Goal: Information Seeking & Learning: Learn about a topic

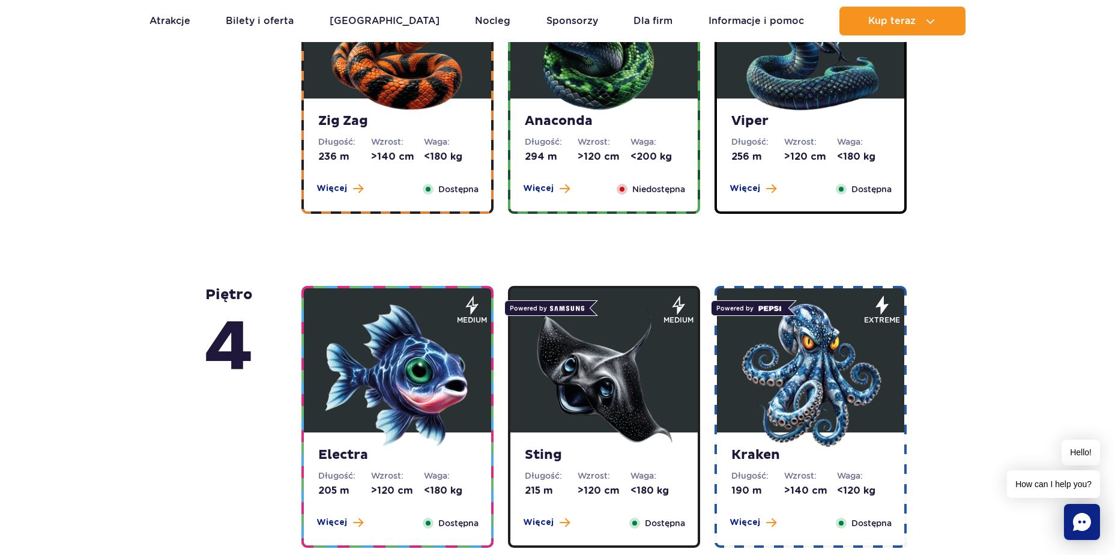
scroll to position [660, 0]
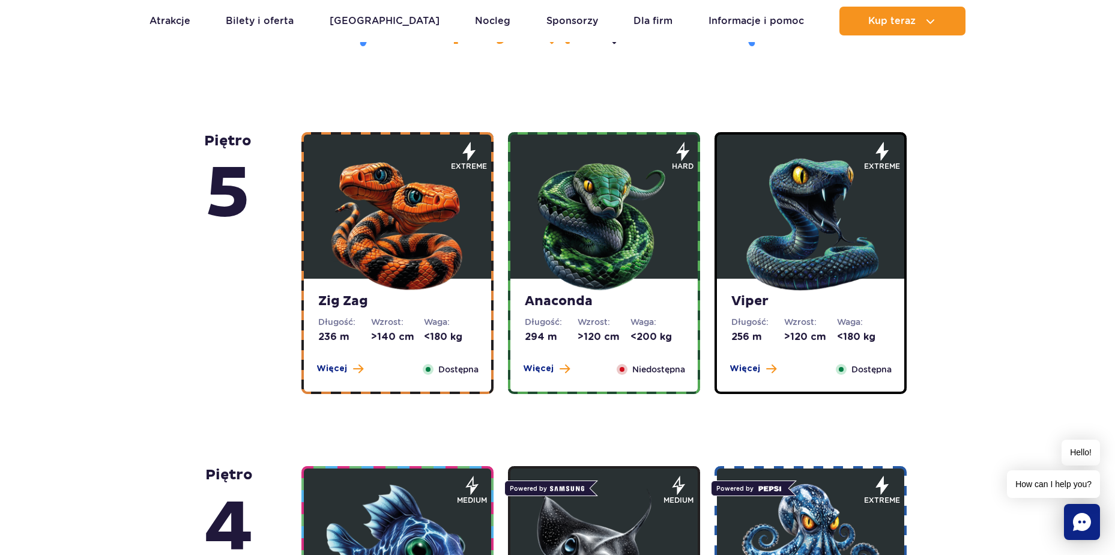
click at [411, 209] on img at bounding box center [397, 221] width 144 height 144
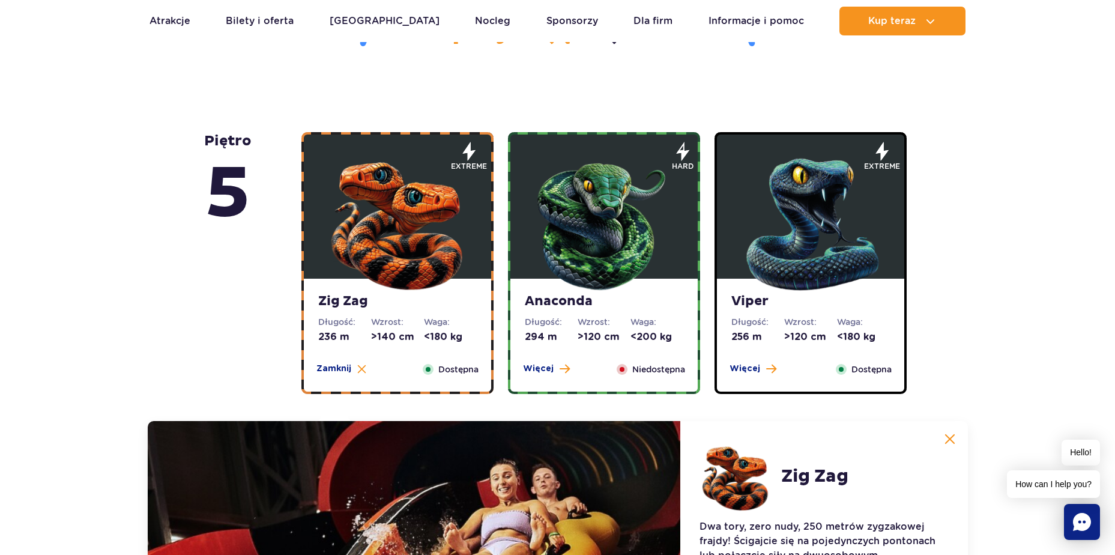
scroll to position [1009, 0]
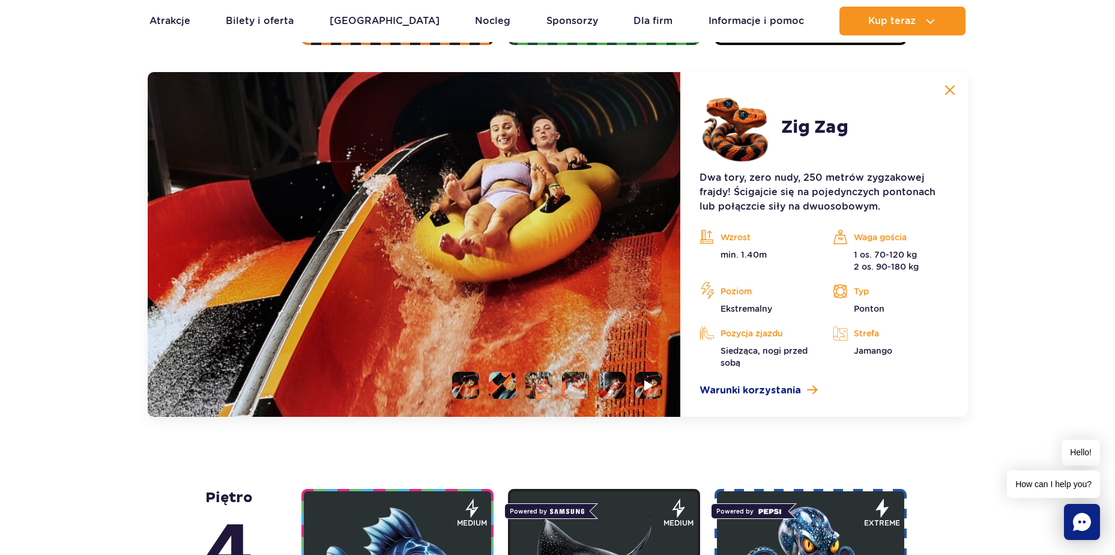
click at [507, 388] on li at bounding box center [502, 385] width 27 height 27
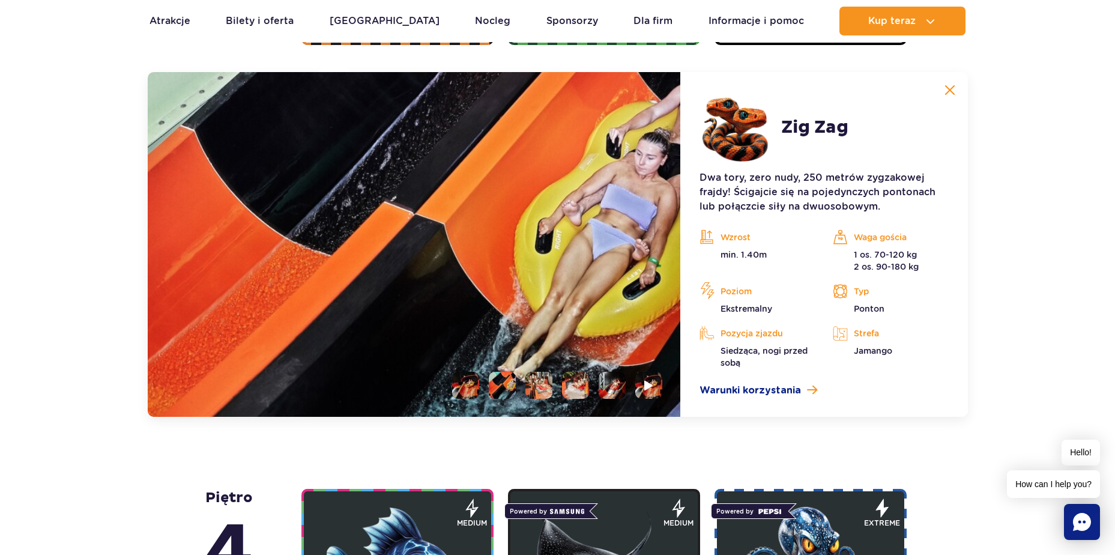
click at [534, 390] on li at bounding box center [538, 385] width 27 height 27
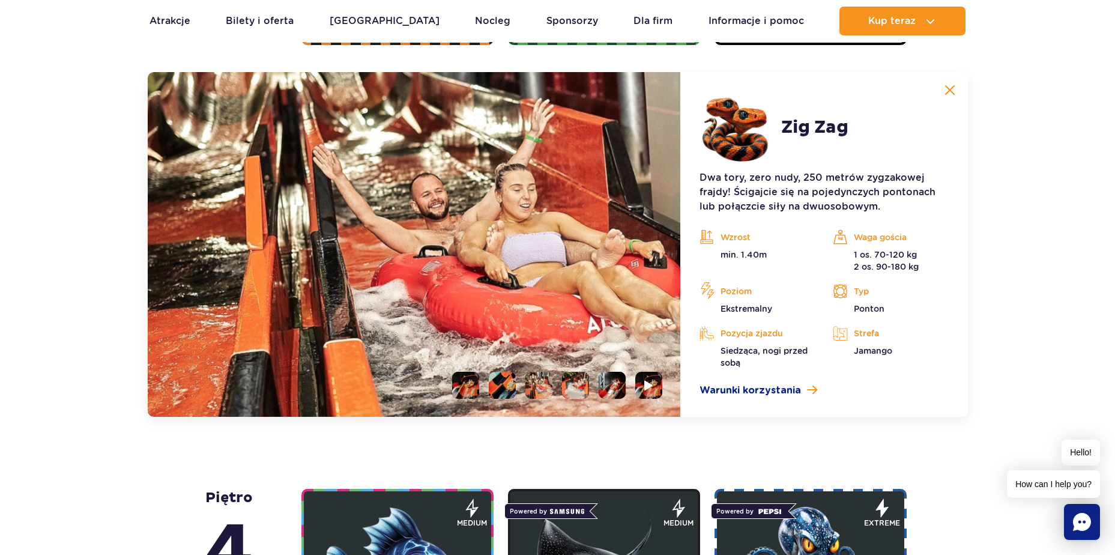
click at [577, 385] on li at bounding box center [575, 385] width 27 height 27
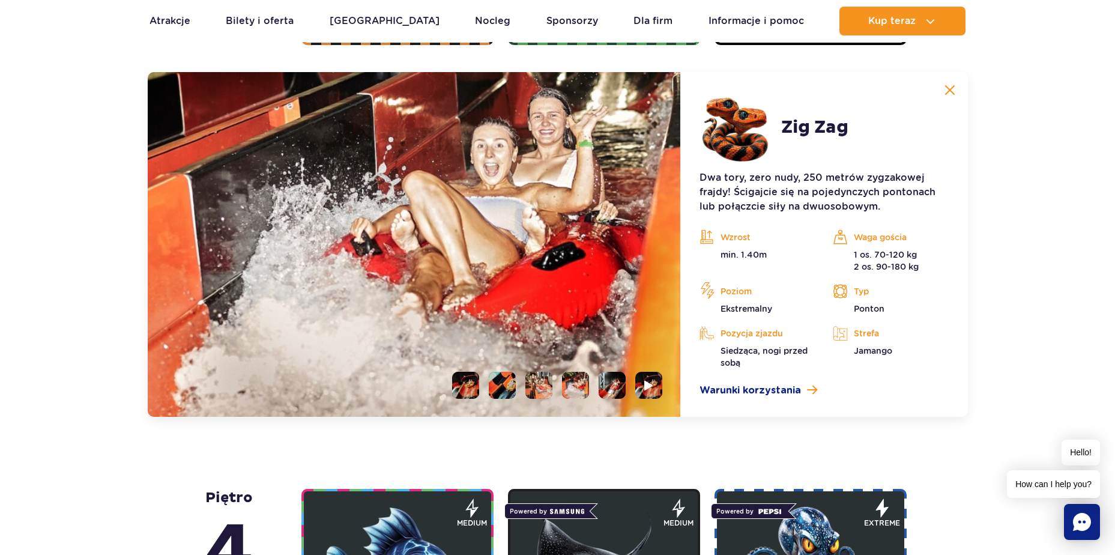
click at [611, 386] on li at bounding box center [611, 385] width 27 height 27
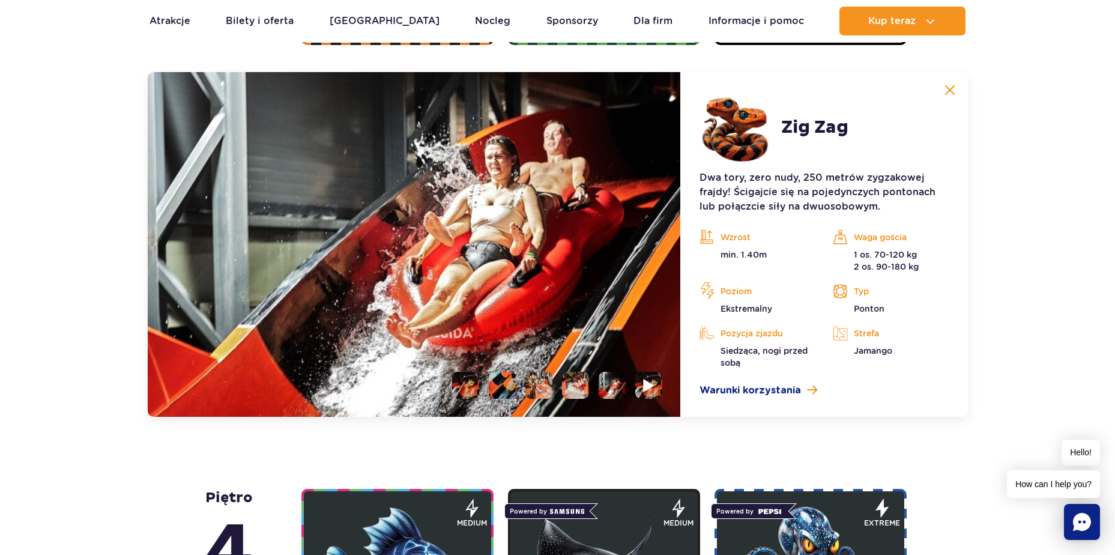
click at [656, 386] on li at bounding box center [648, 385] width 27 height 27
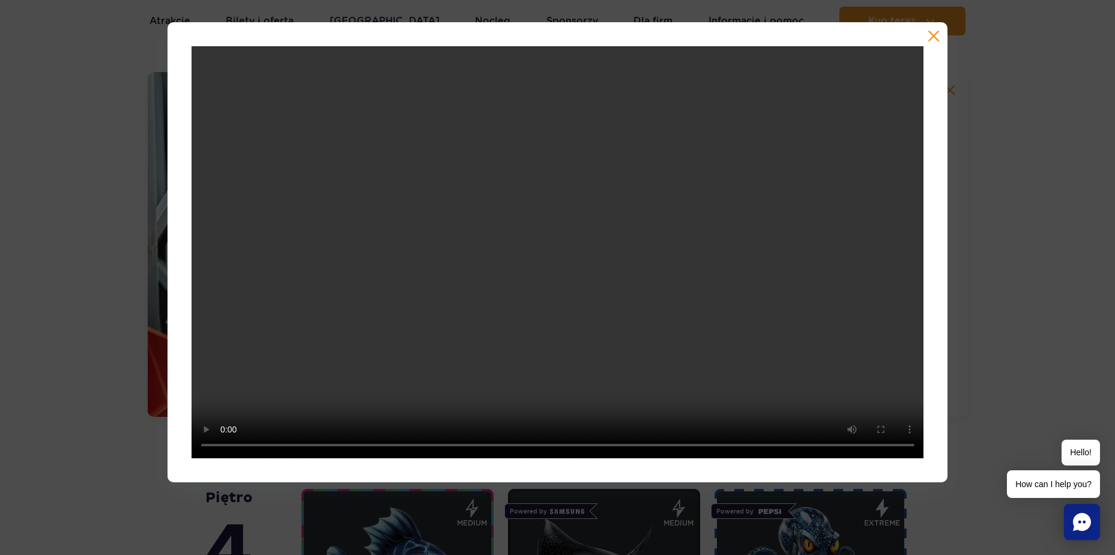
click at [933, 35] on button "button" at bounding box center [933, 36] width 12 height 12
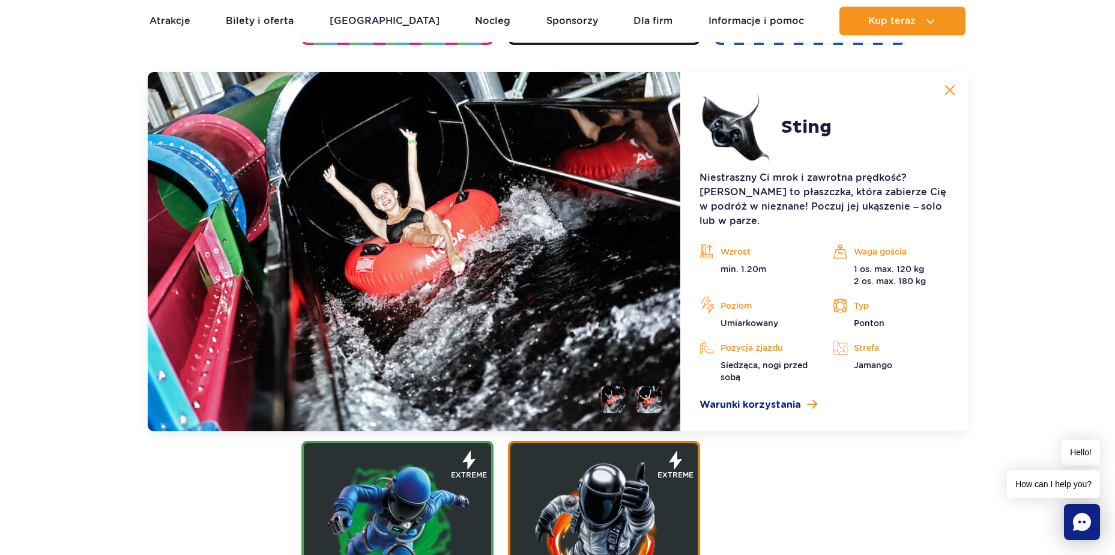
click at [621, 483] on img at bounding box center [604, 530] width 144 height 144
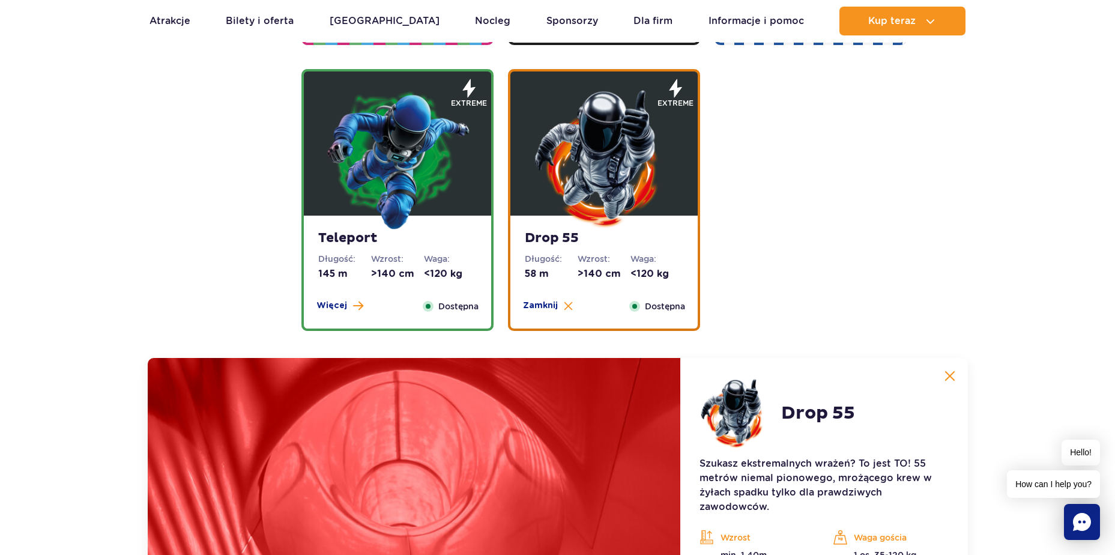
scroll to position [1629, 0]
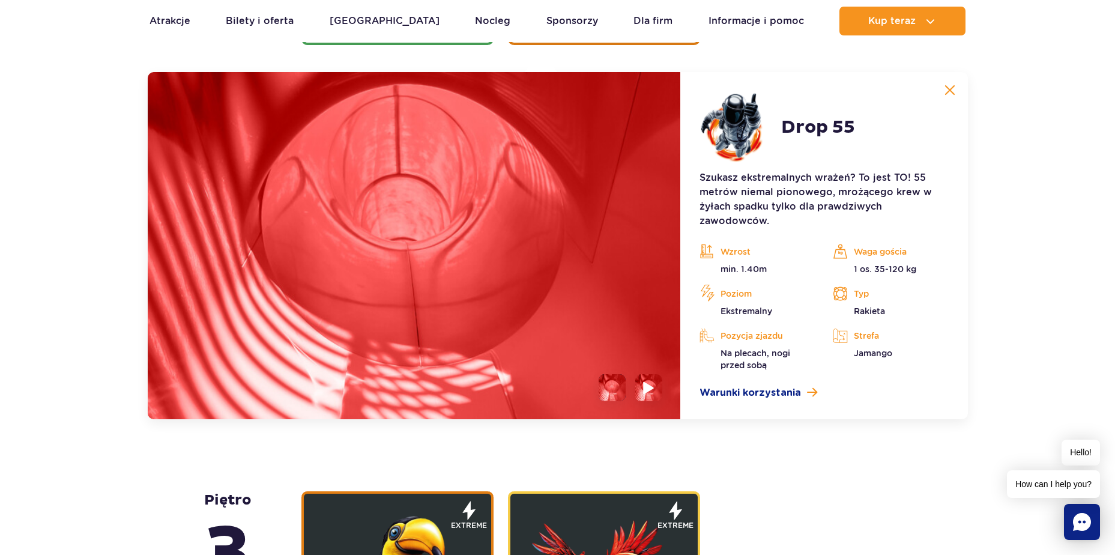
click at [646, 388] on img at bounding box center [649, 388] width 11 height 14
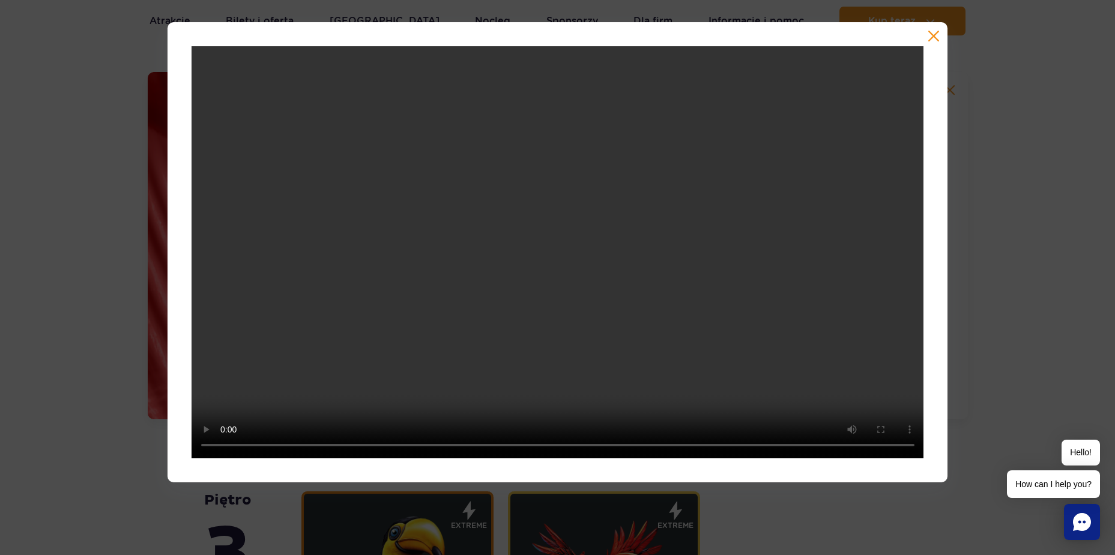
click at [934, 34] on button "button" at bounding box center [933, 36] width 12 height 12
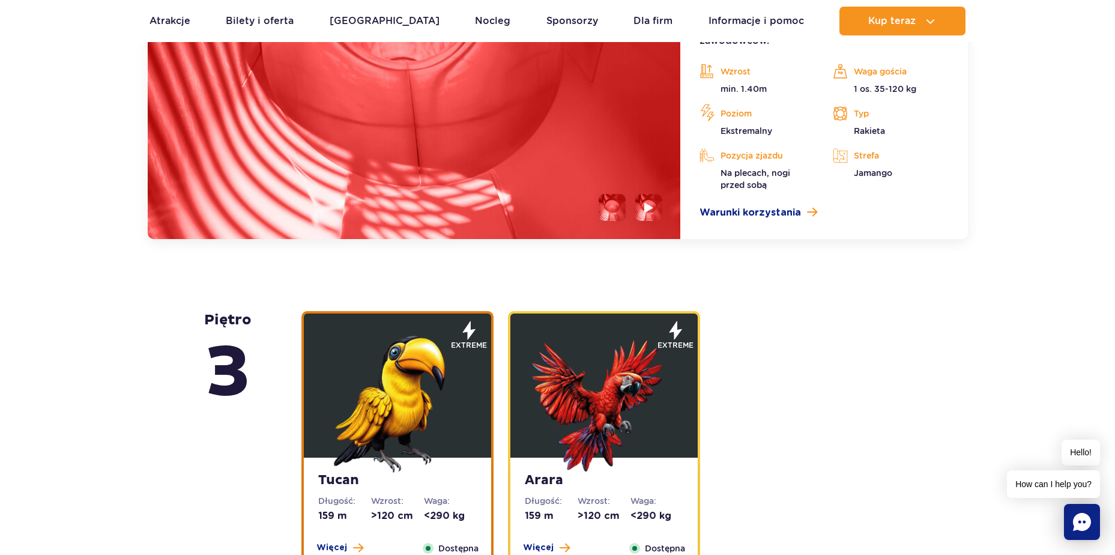
scroll to position [1869, 0]
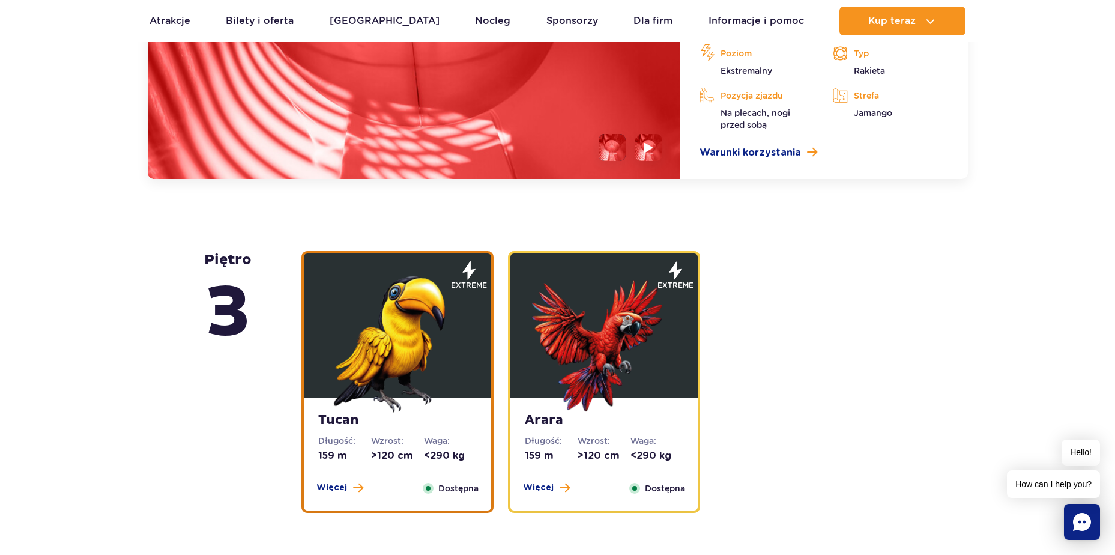
click at [598, 361] on img at bounding box center [604, 340] width 144 height 144
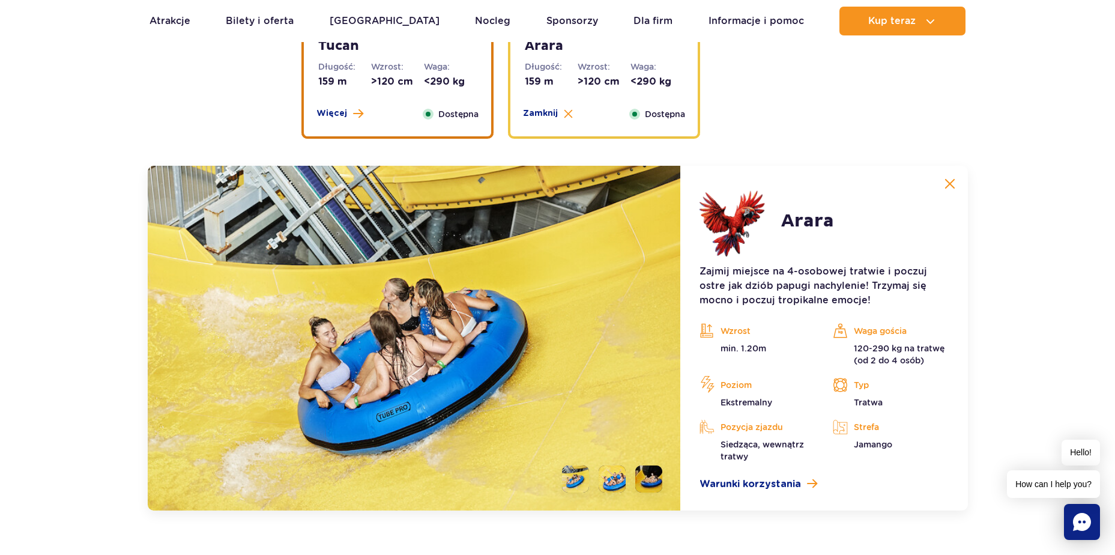
scroll to position [1962, 0]
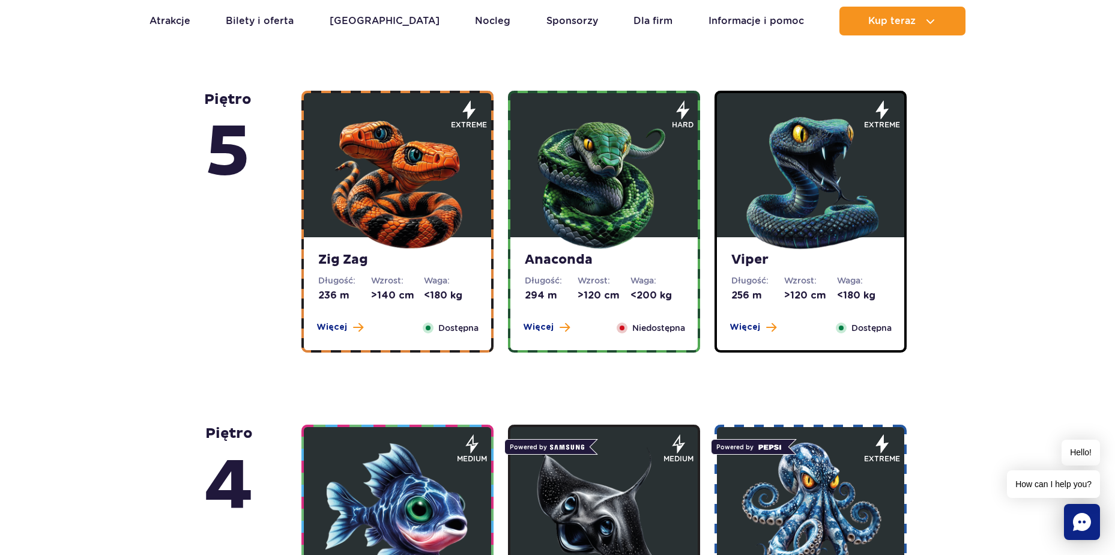
click at [656, 222] on img at bounding box center [604, 180] width 144 height 144
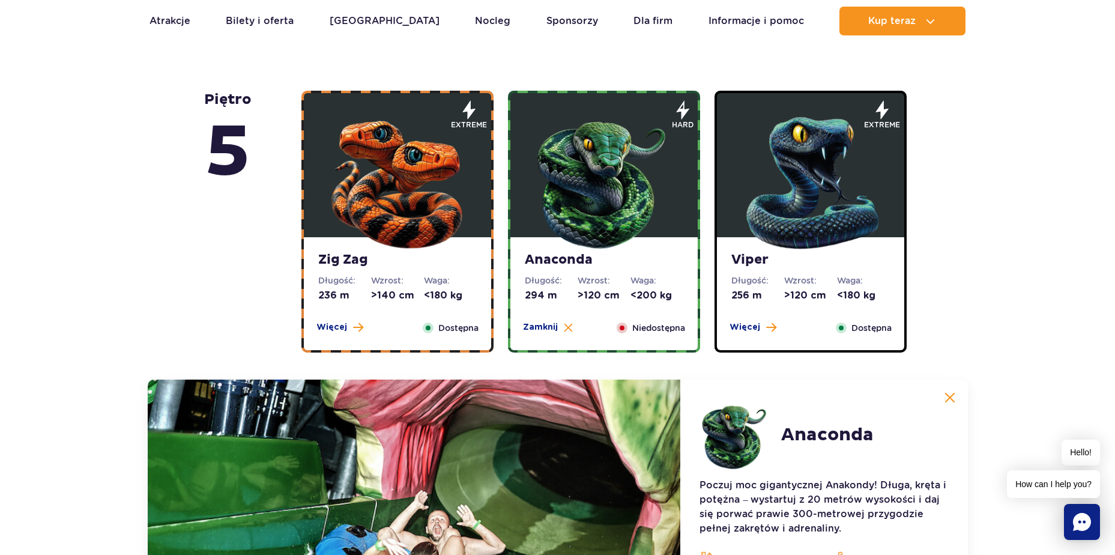
scroll to position [1009, 0]
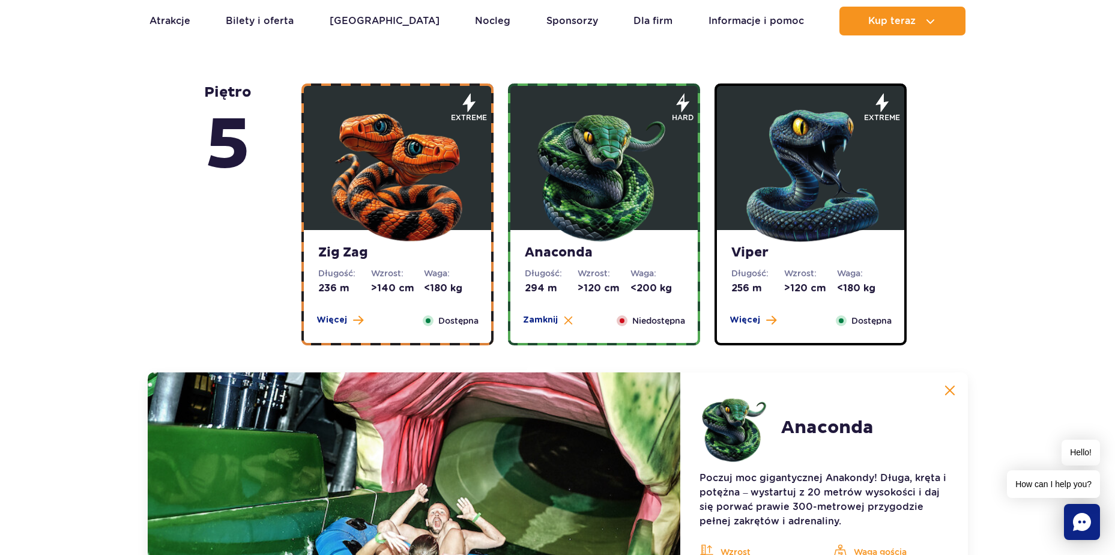
click at [789, 161] on img at bounding box center [810, 173] width 144 height 144
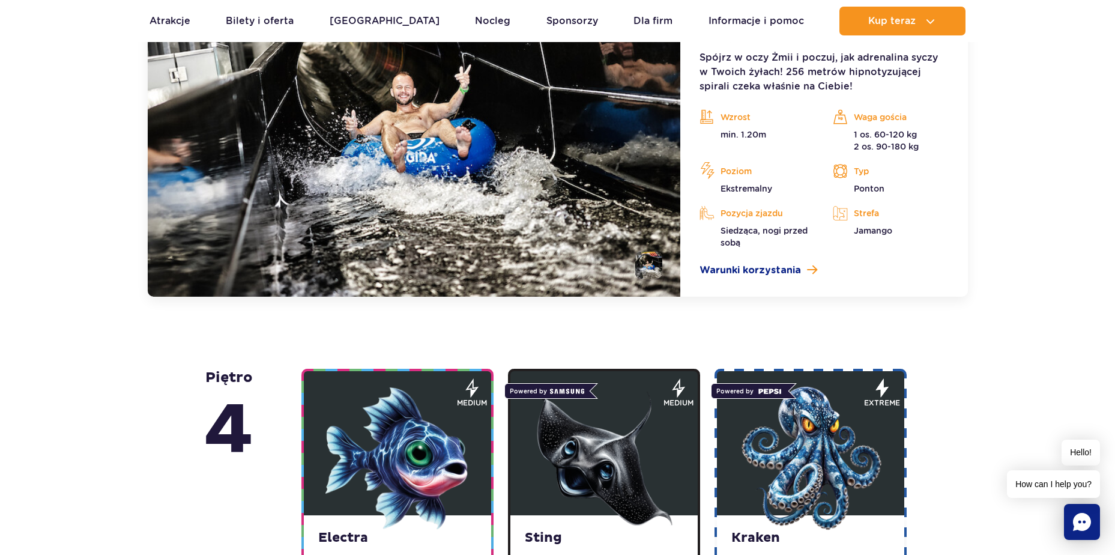
scroll to position [1189, 0]
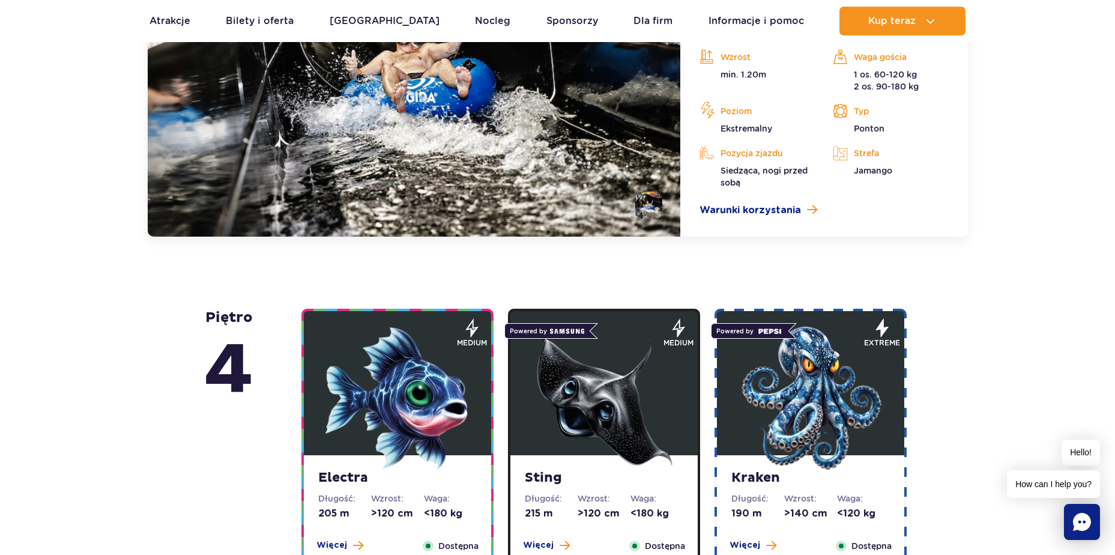
click at [393, 382] on img at bounding box center [397, 398] width 144 height 144
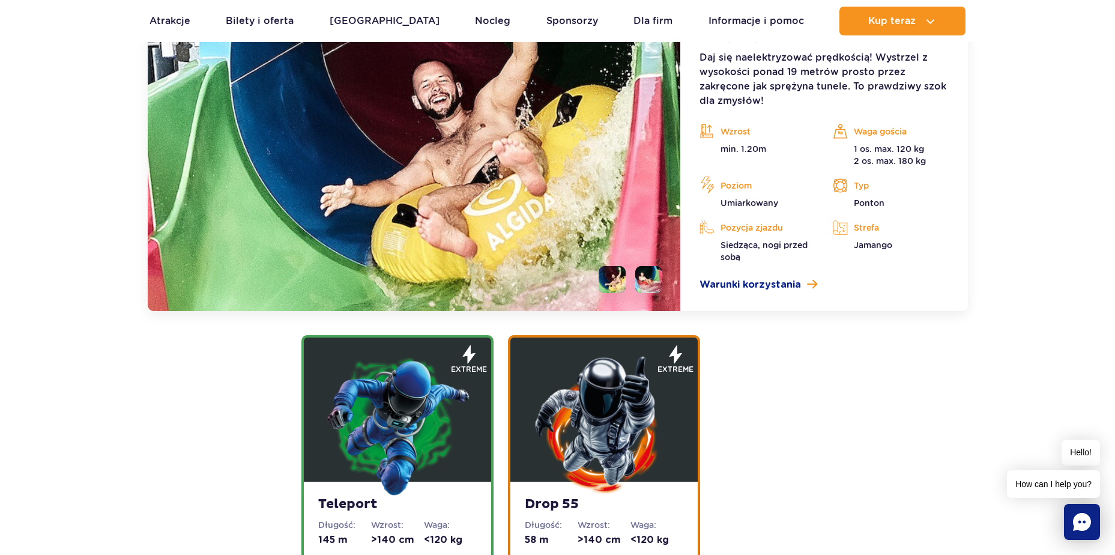
scroll to position [1523, 0]
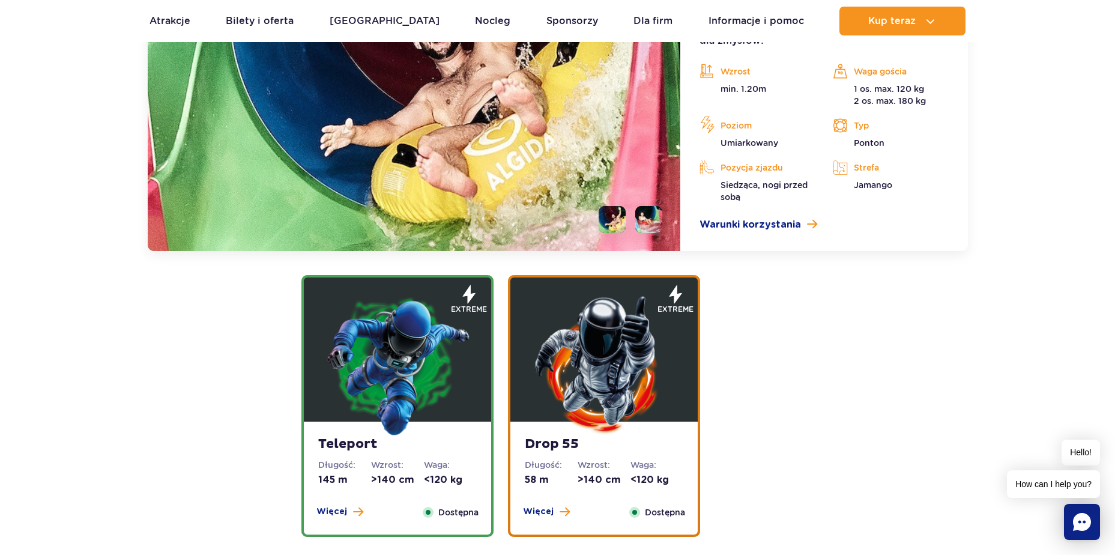
click at [385, 344] on img at bounding box center [397, 364] width 144 height 144
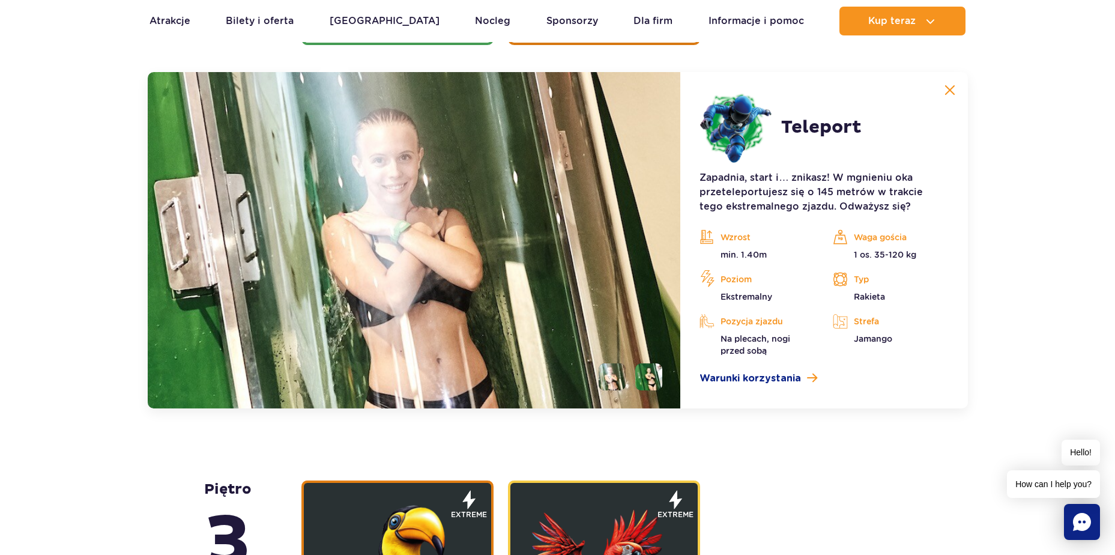
click at [646, 384] on li at bounding box center [648, 376] width 27 height 27
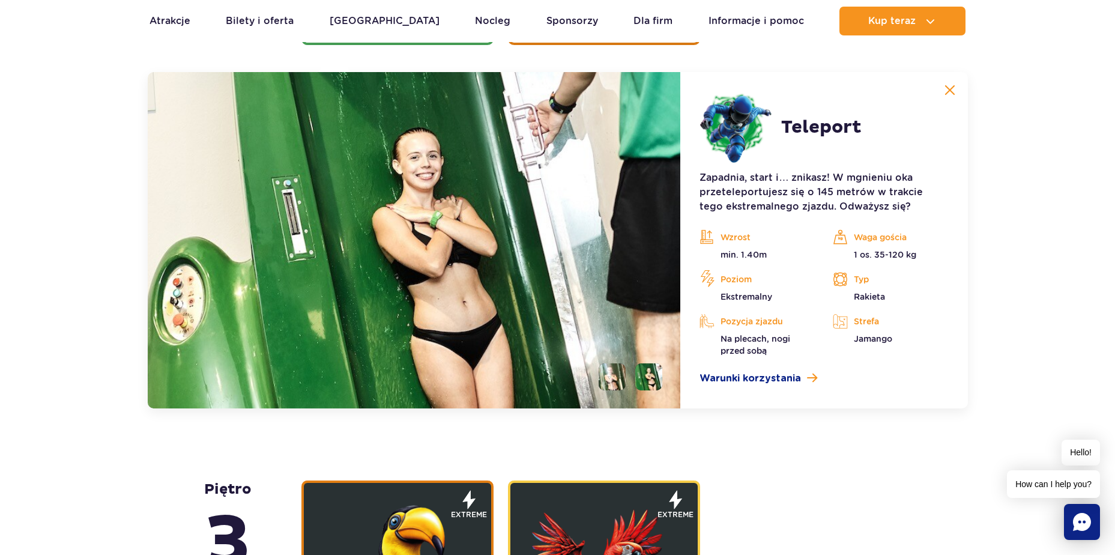
click at [652, 375] on img at bounding box center [648, 376] width 27 height 27
click at [612, 384] on li at bounding box center [611, 376] width 27 height 27
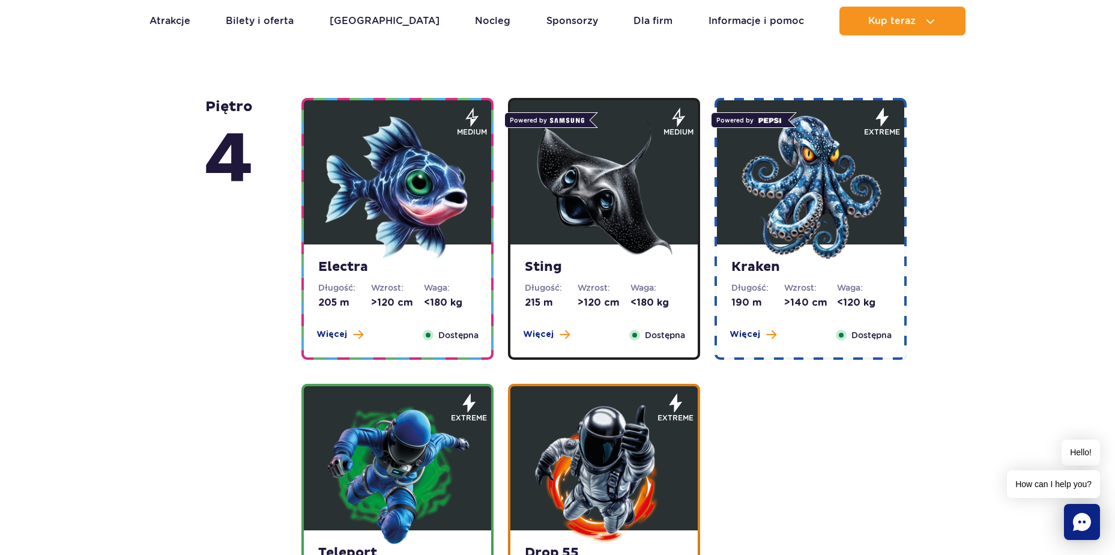
click at [811, 217] on img at bounding box center [810, 187] width 144 height 144
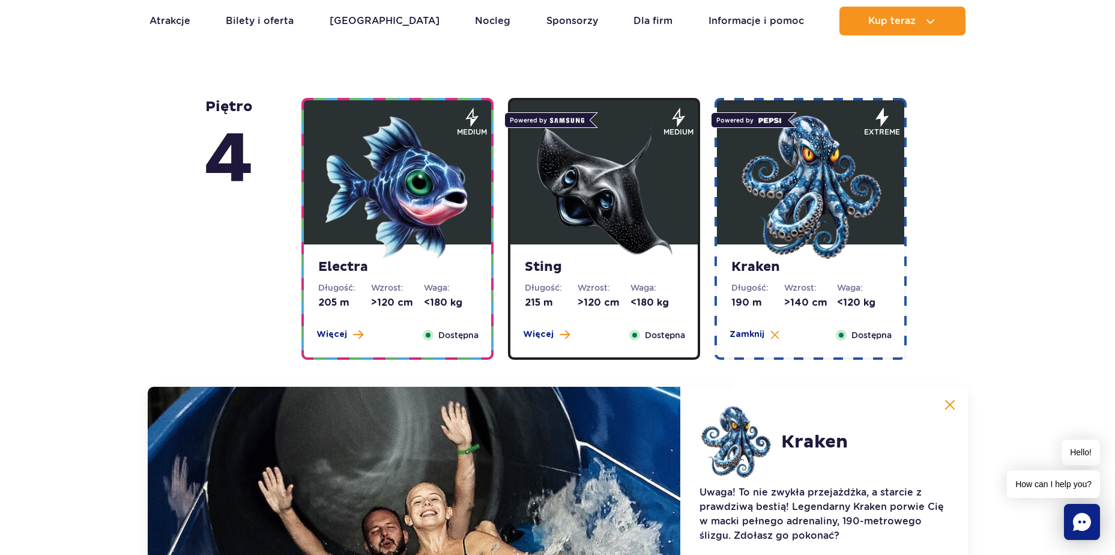
scroll to position [1343, 0]
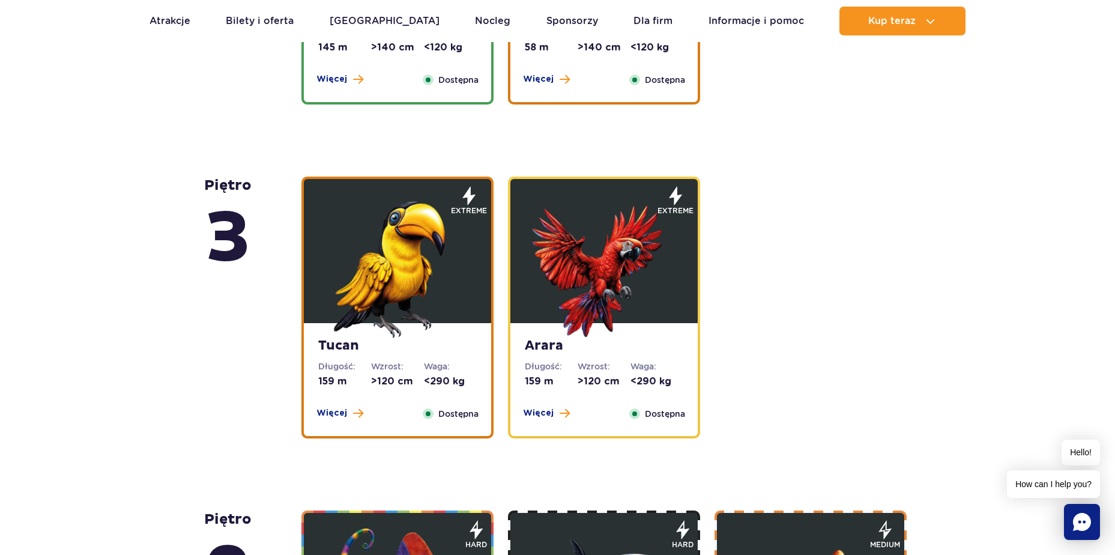
click at [421, 297] on img at bounding box center [397, 266] width 144 height 144
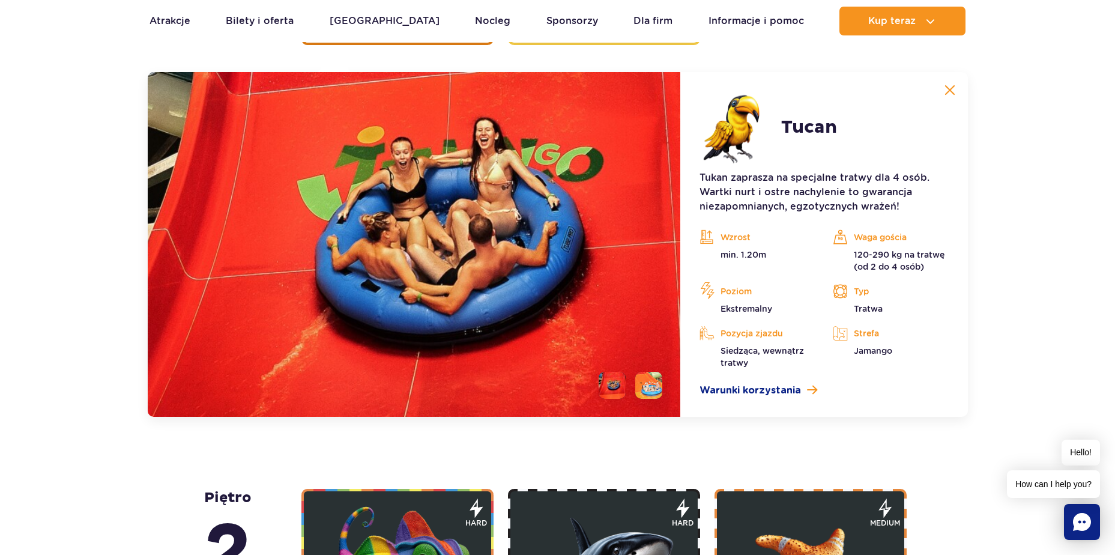
scroll to position [1722, 0]
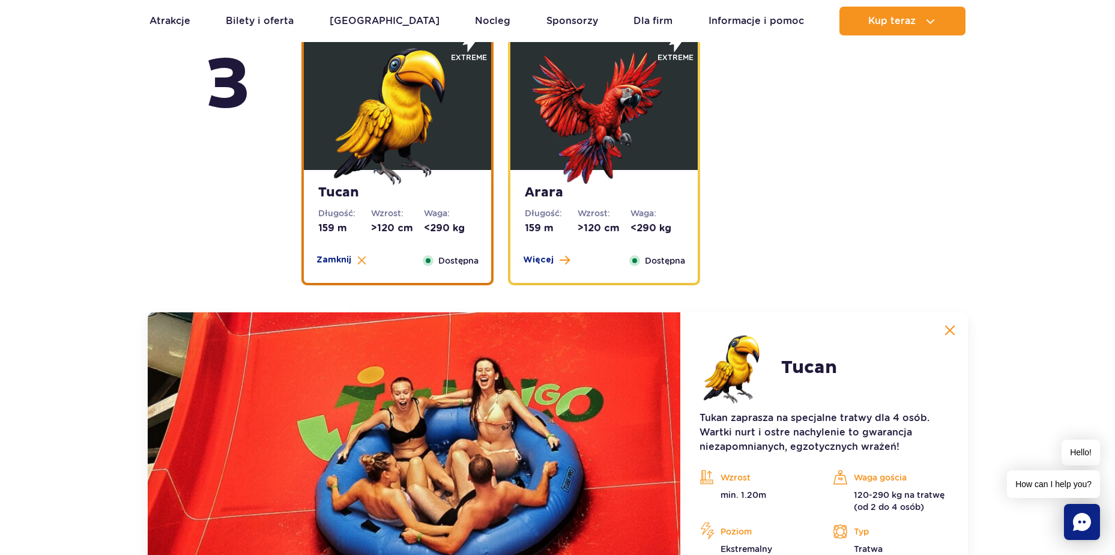
click at [615, 151] on img at bounding box center [604, 113] width 144 height 144
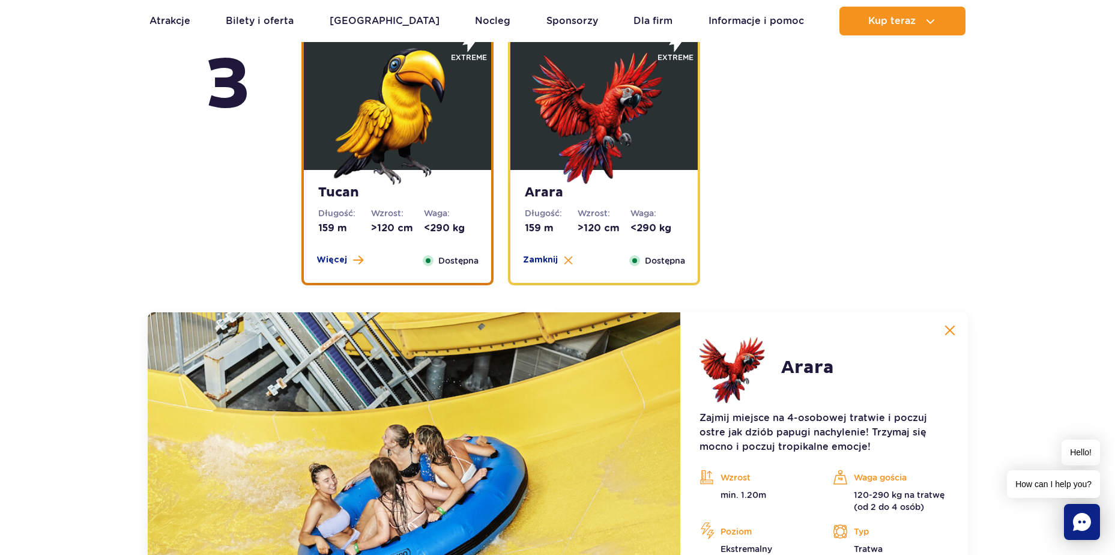
scroll to position [1962, 0]
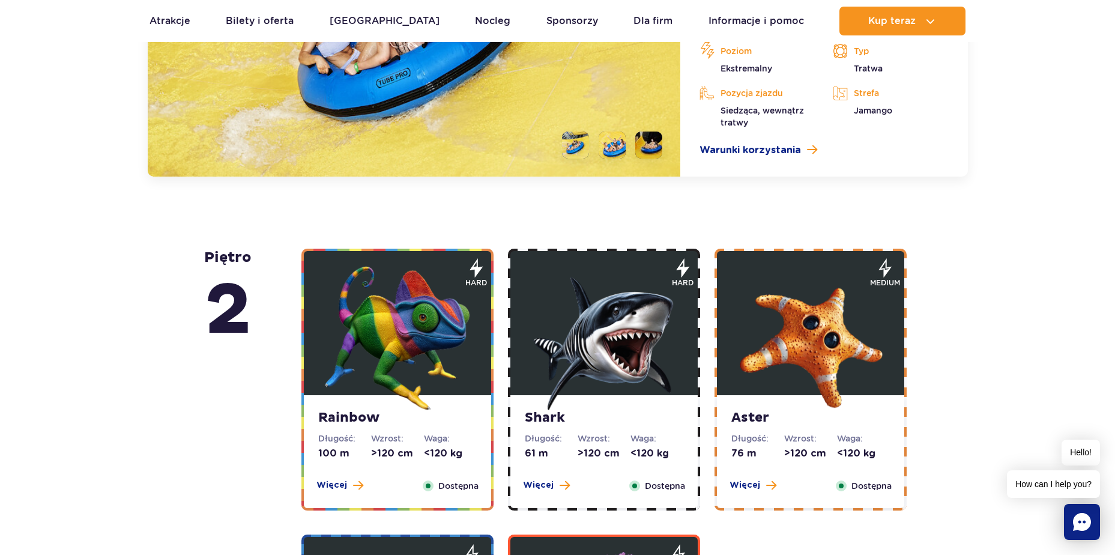
click at [363, 325] on img at bounding box center [397, 338] width 144 height 144
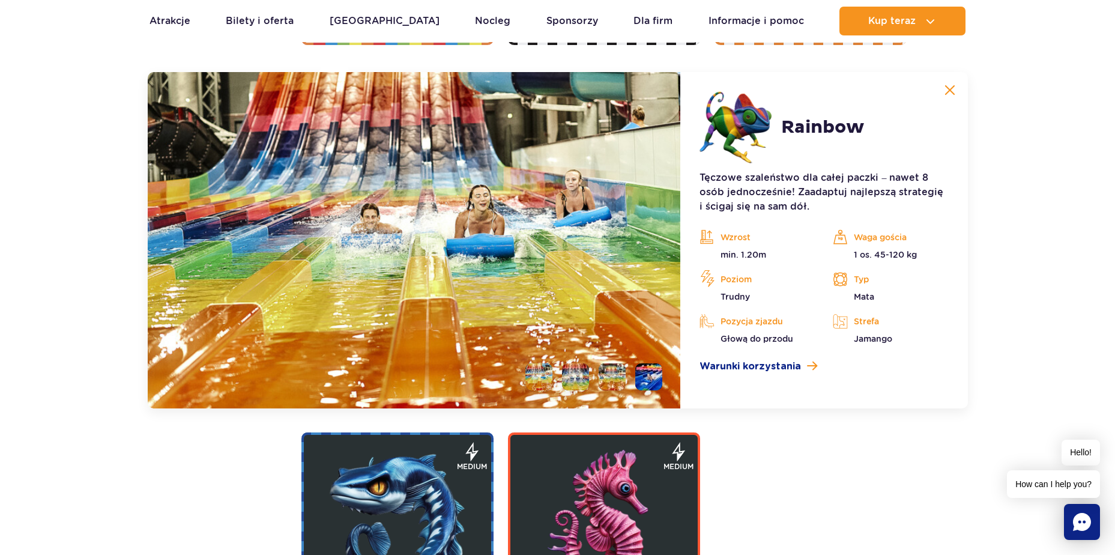
scroll to position [2116, 0]
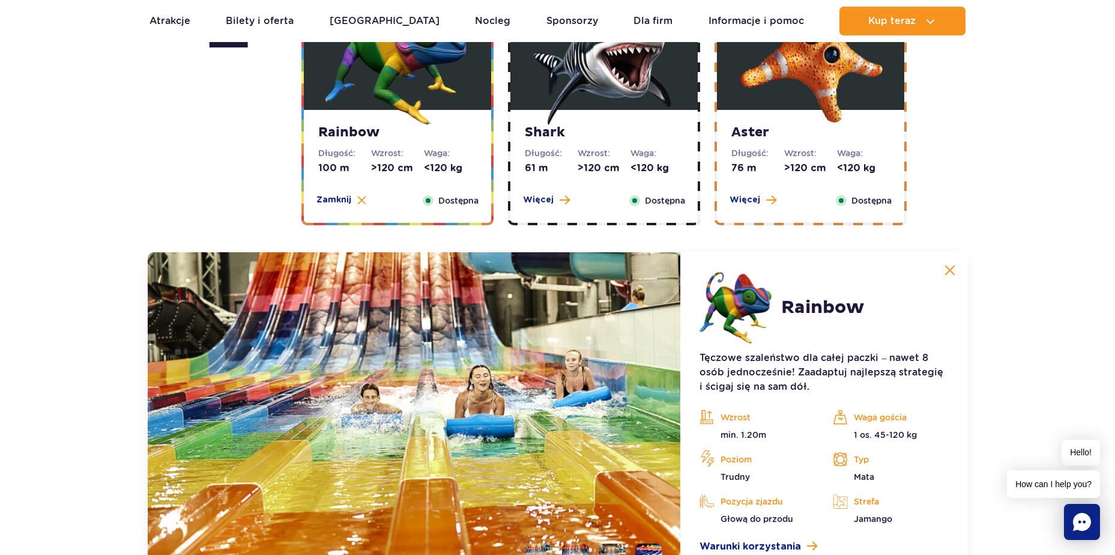
click at [600, 79] on img at bounding box center [604, 53] width 144 height 144
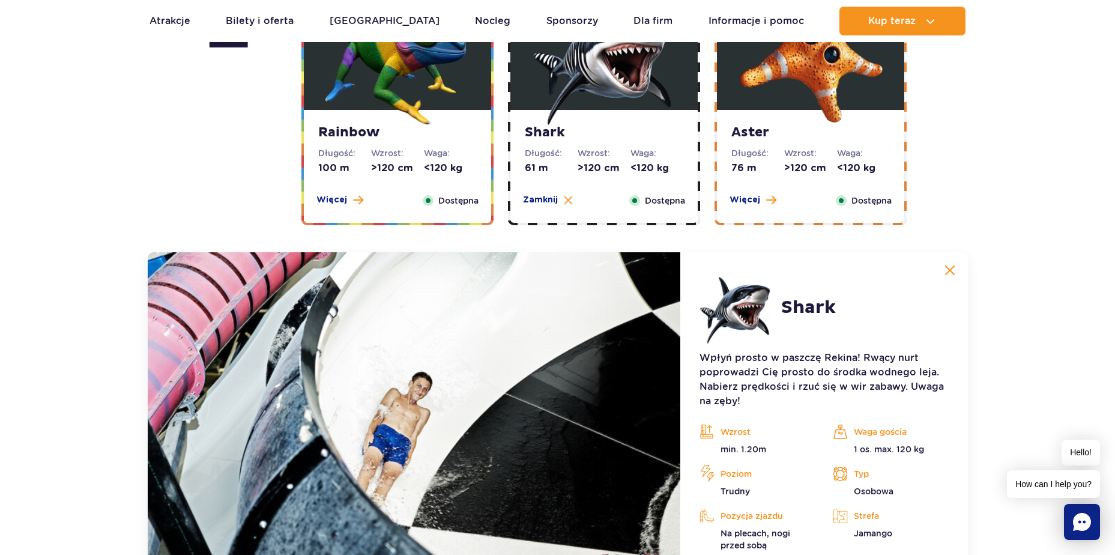
scroll to position [2296, 0]
click at [779, 94] on img at bounding box center [810, 53] width 144 height 144
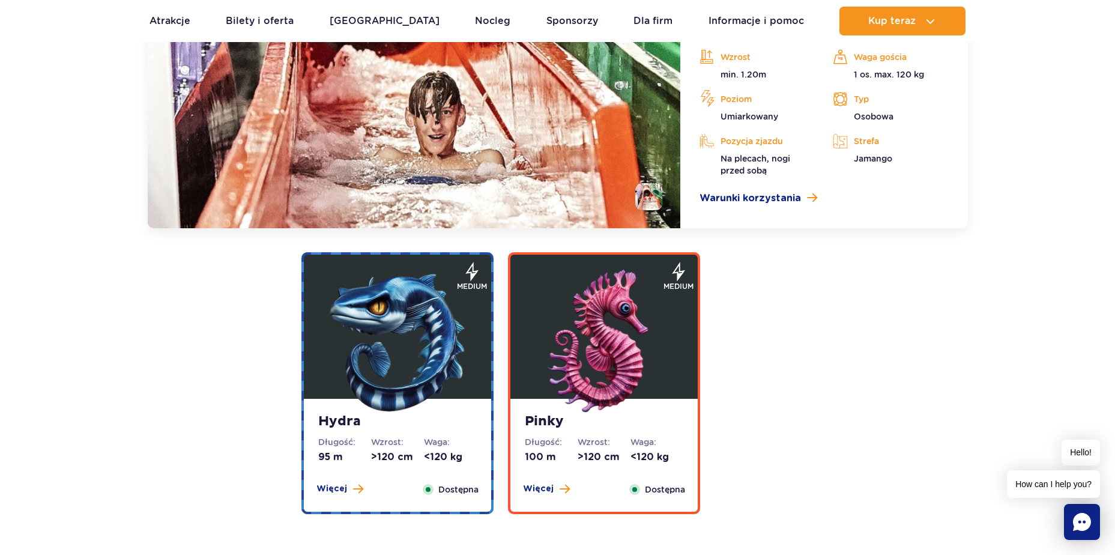
click at [455, 344] on img at bounding box center [397, 342] width 144 height 144
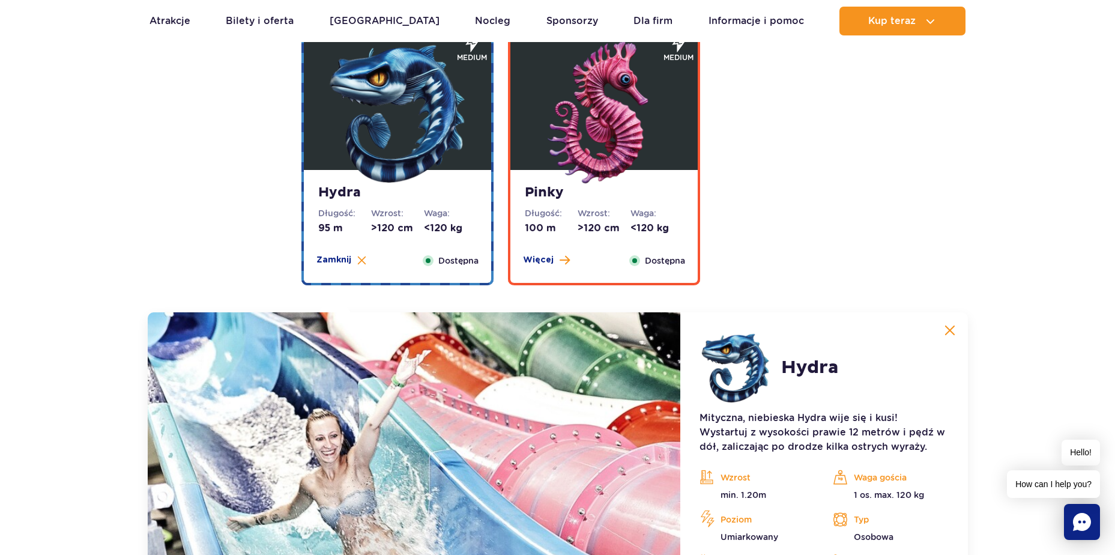
click at [611, 132] on img at bounding box center [604, 113] width 144 height 144
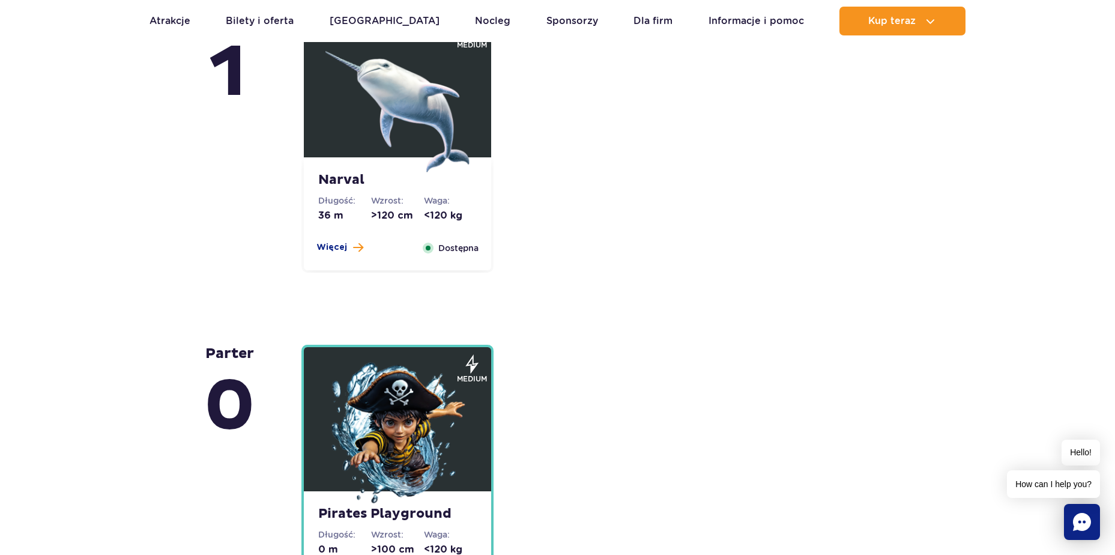
click at [426, 112] on img at bounding box center [397, 100] width 144 height 144
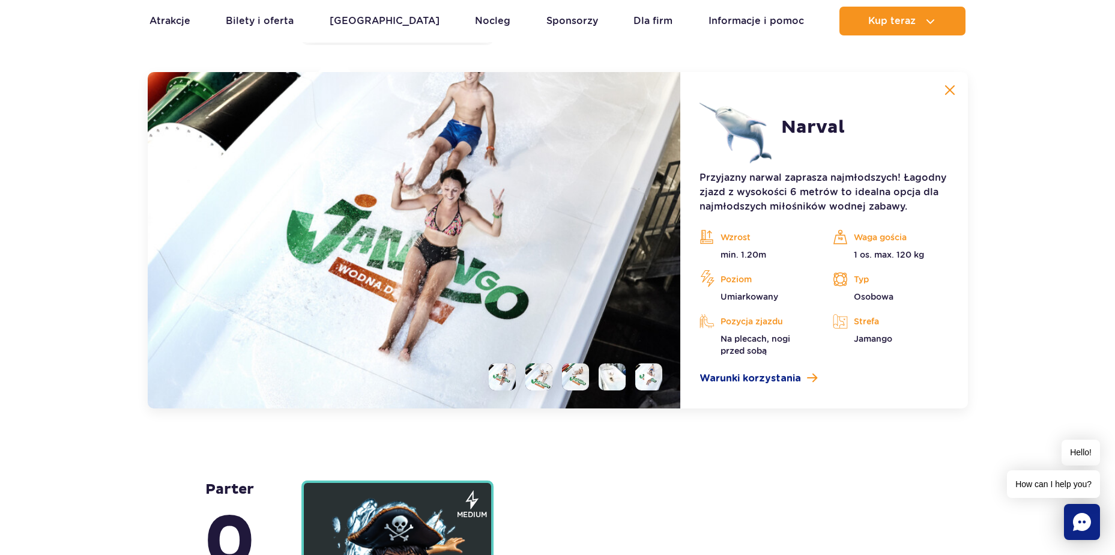
click at [554, 384] on ul at bounding box center [570, 376] width 183 height 27
click at [577, 379] on li at bounding box center [575, 376] width 27 height 27
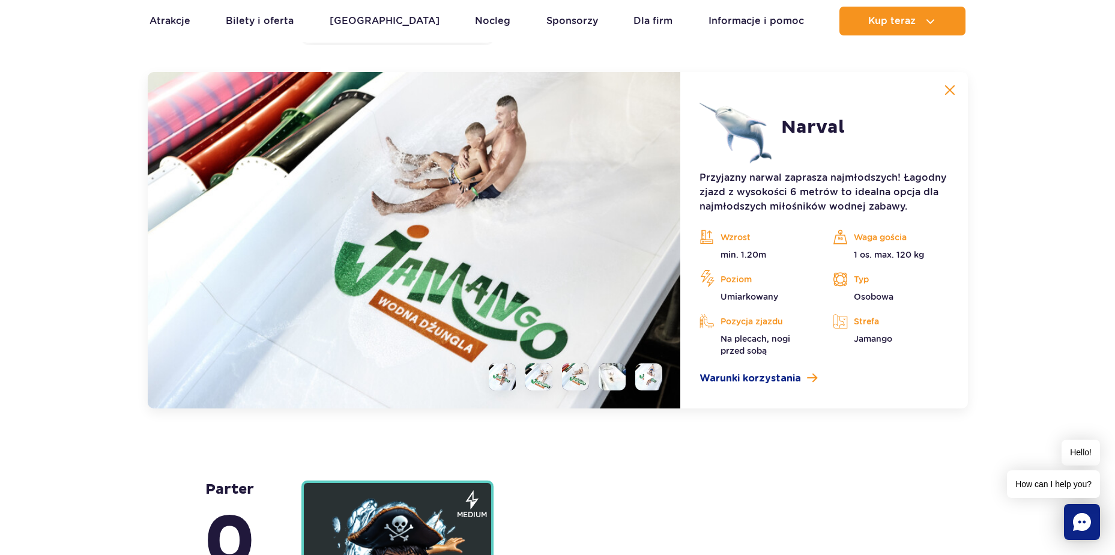
click at [620, 375] on li at bounding box center [611, 376] width 27 height 27
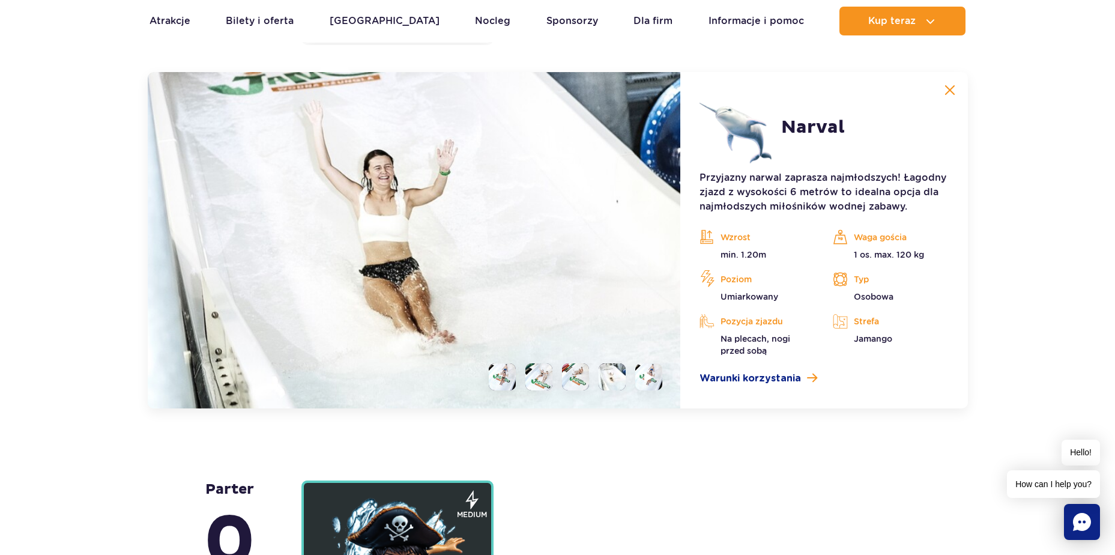
scroll to position [3216, 0]
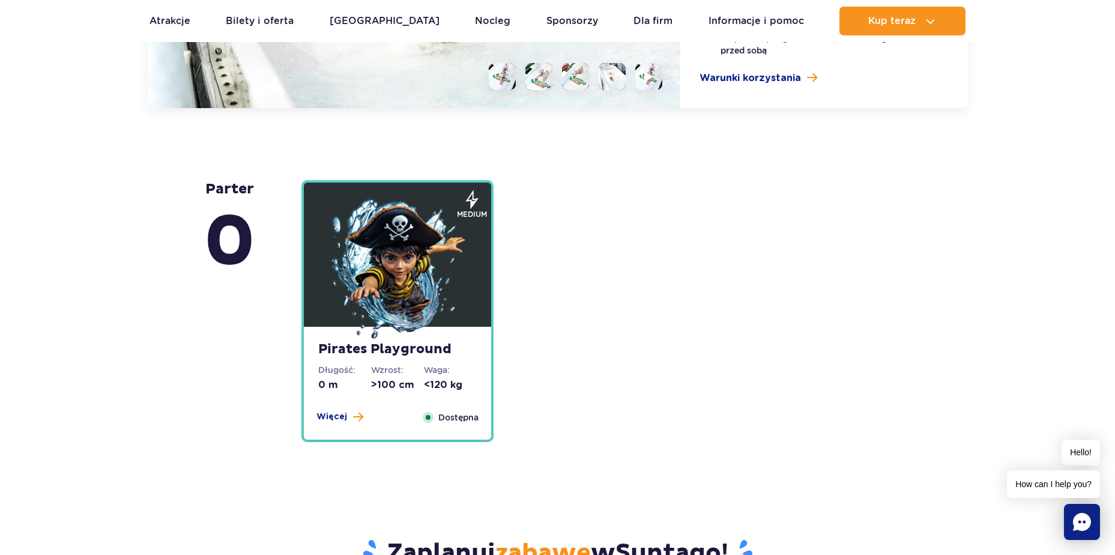
click at [410, 273] on img at bounding box center [397, 269] width 144 height 144
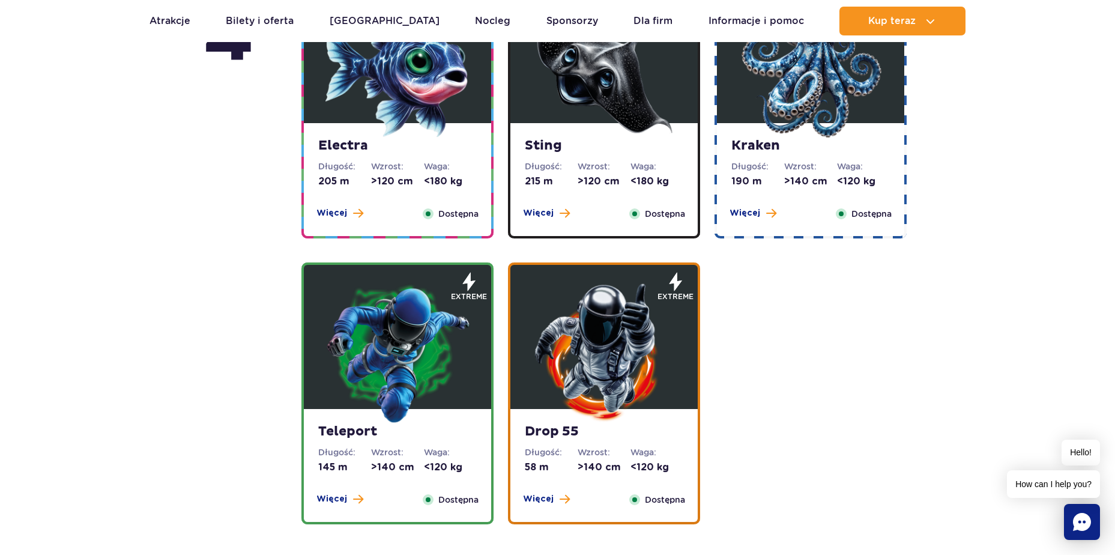
scroll to position [0, 0]
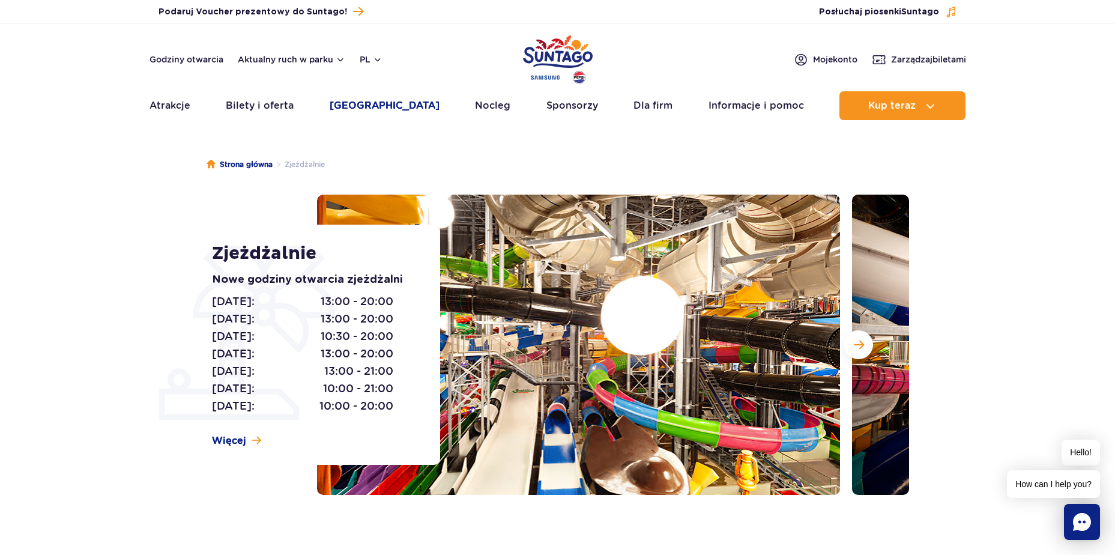
click at [368, 102] on link "[GEOGRAPHIC_DATA]" at bounding box center [385, 105] width 110 height 29
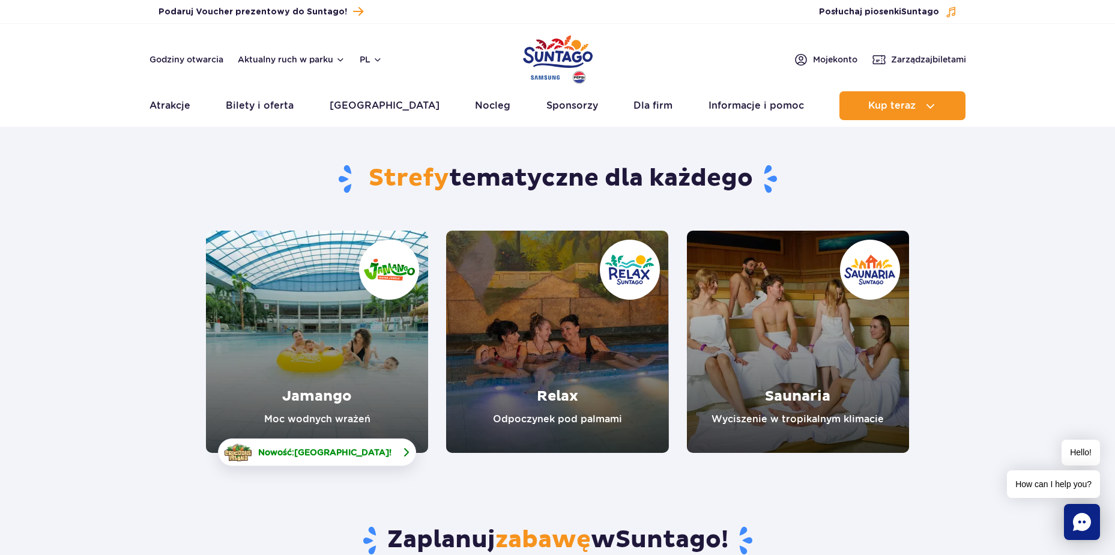
click at [383, 451] on link "Nowość: Crocodile Island !" at bounding box center [317, 452] width 198 height 28
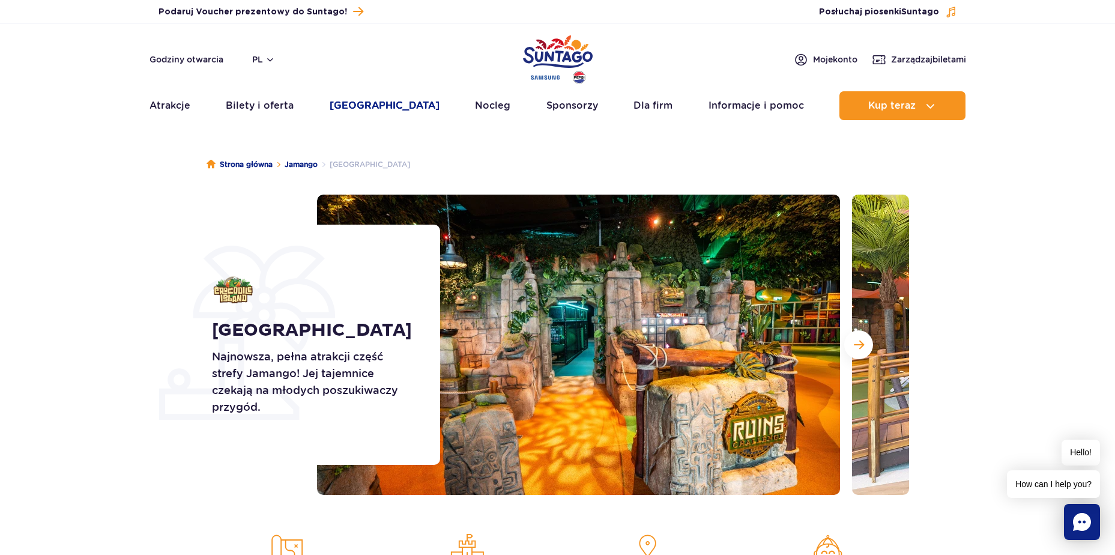
click at [360, 101] on link "[GEOGRAPHIC_DATA]" at bounding box center [385, 105] width 110 height 29
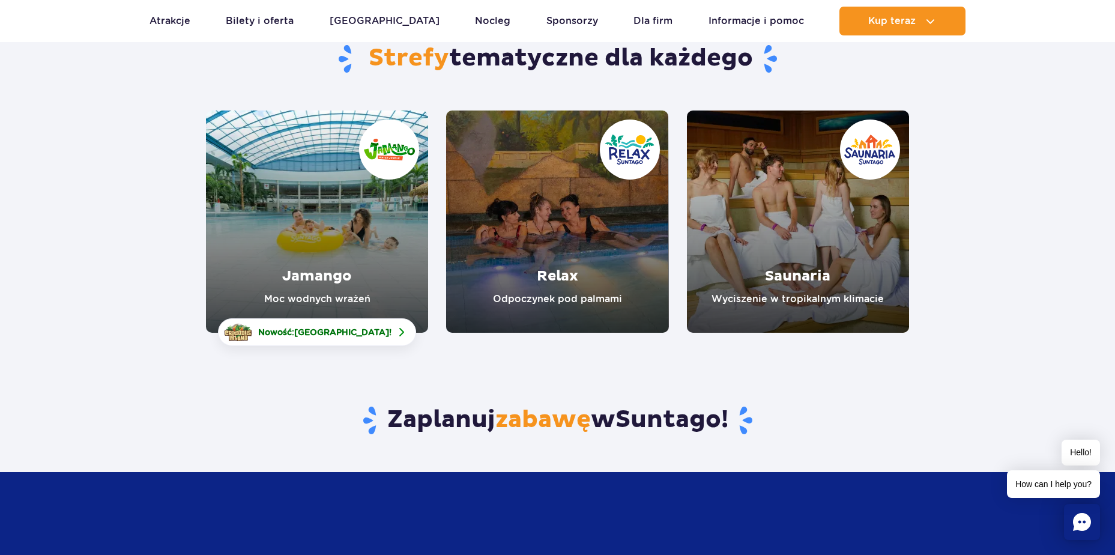
scroll to position [240, 0]
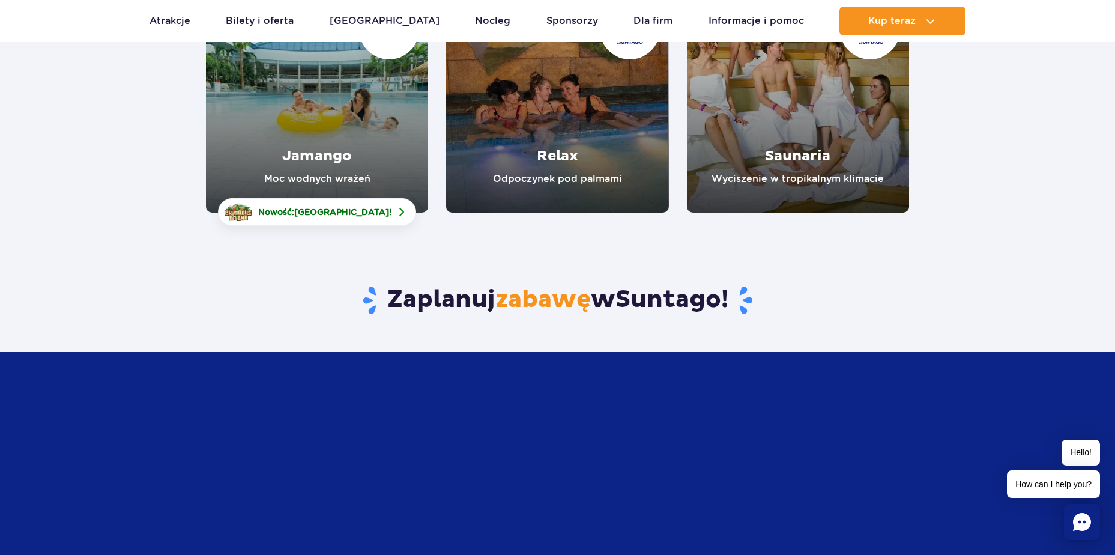
click at [552, 120] on link "Relax" at bounding box center [557, 101] width 222 height 222
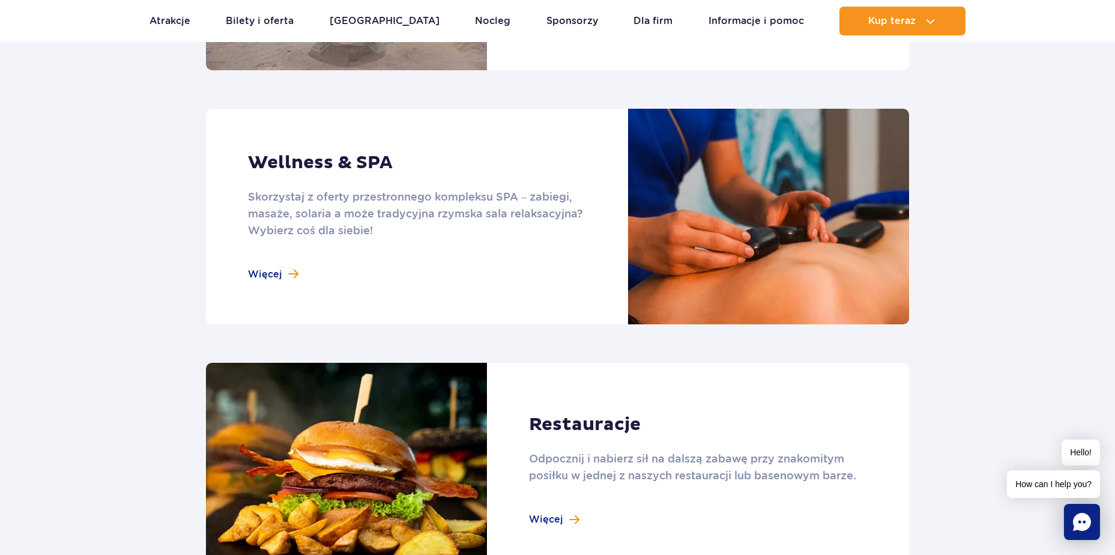
scroll to position [780, 0]
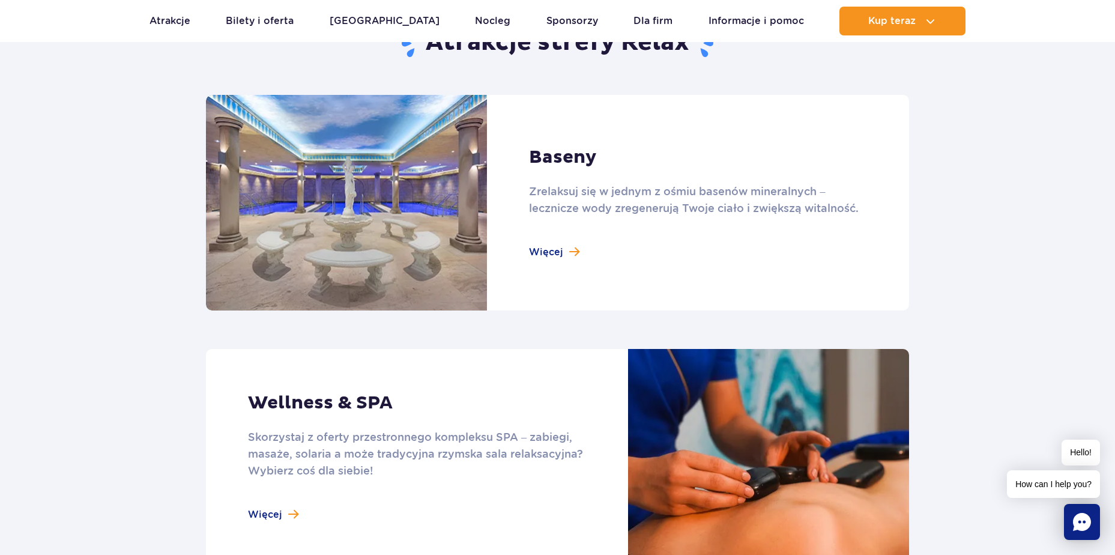
click at [553, 251] on link at bounding box center [557, 203] width 703 height 216
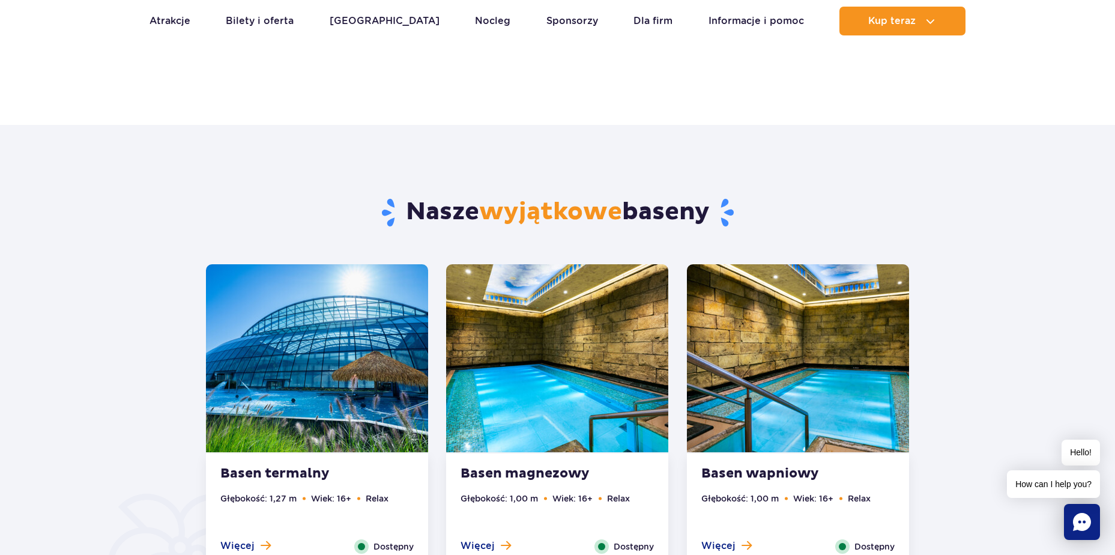
scroll to position [600, 0]
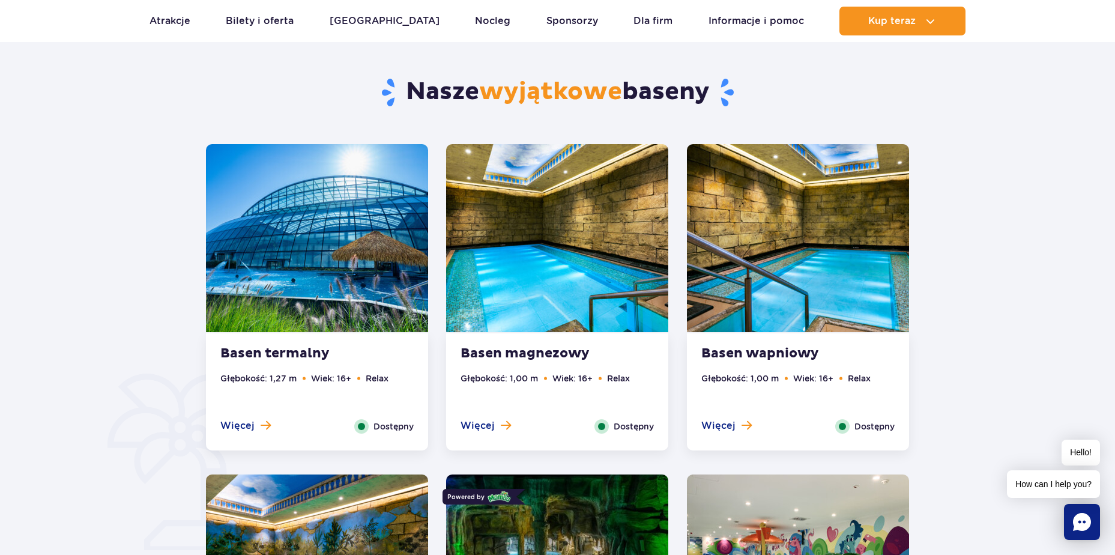
click at [344, 271] on img at bounding box center [317, 238] width 222 height 188
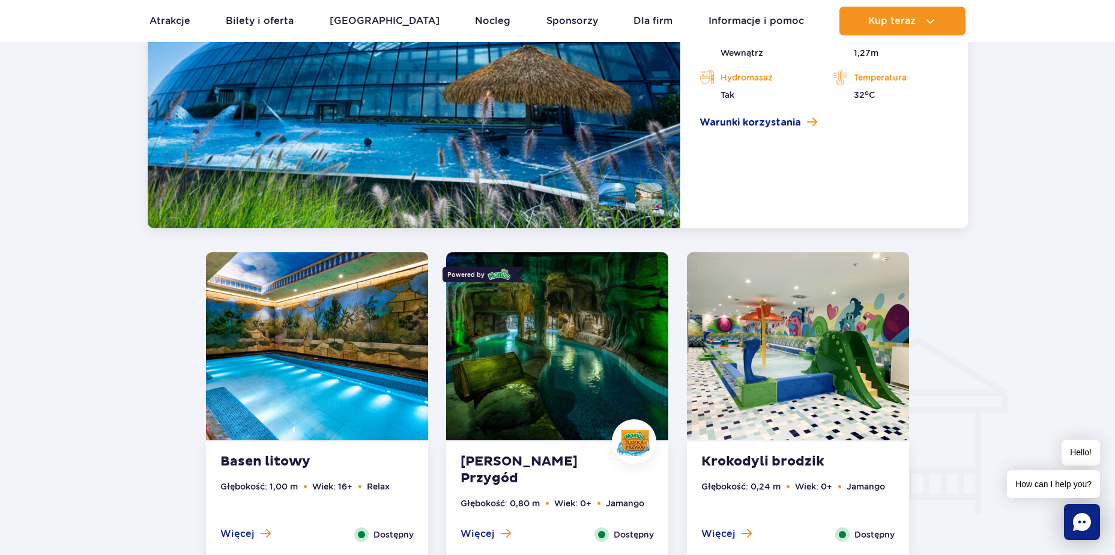
scroll to position [1126, 0]
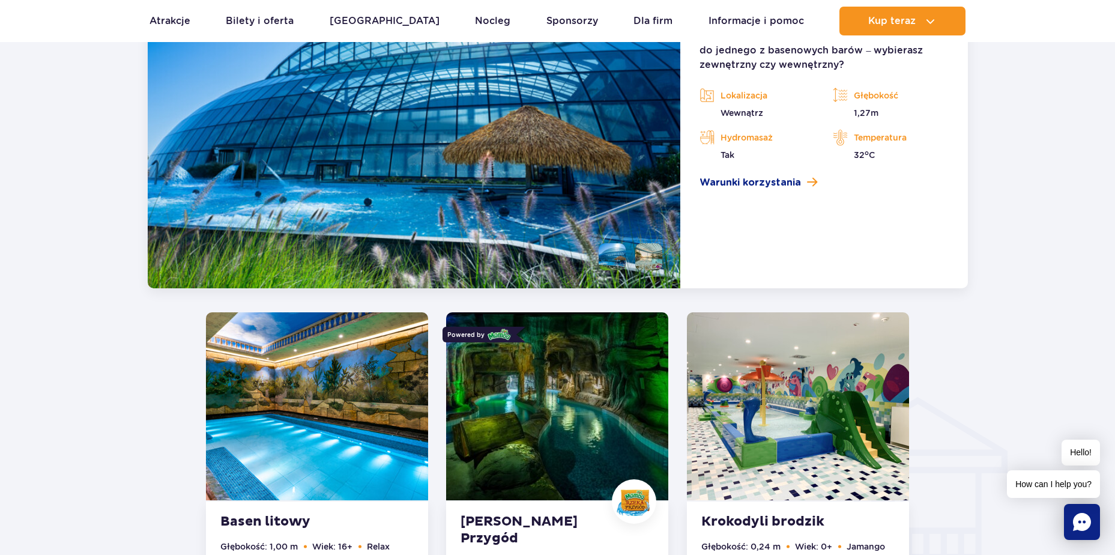
click at [333, 370] on img at bounding box center [317, 406] width 222 height 188
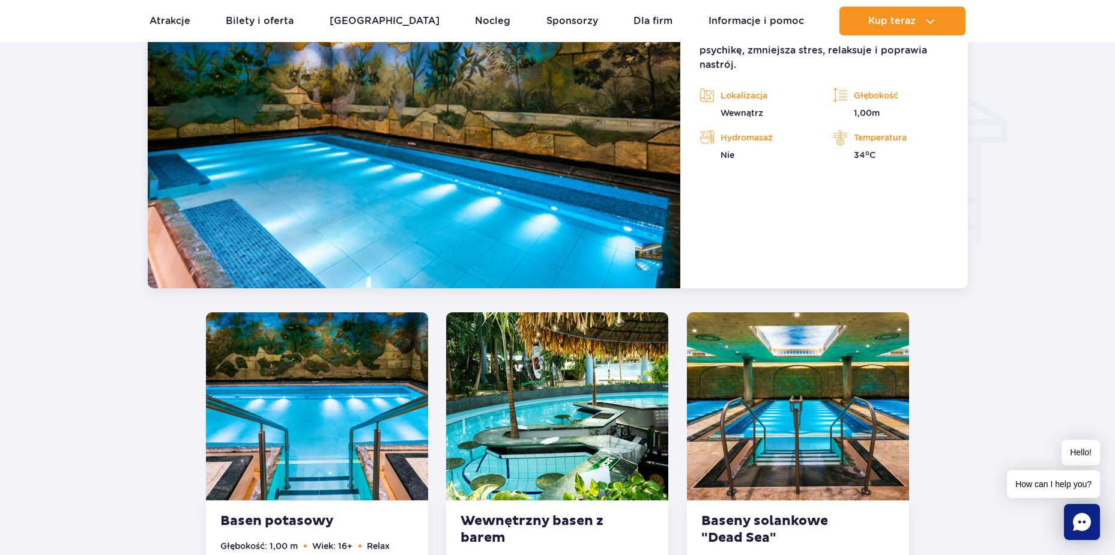
scroll to position [1516, 0]
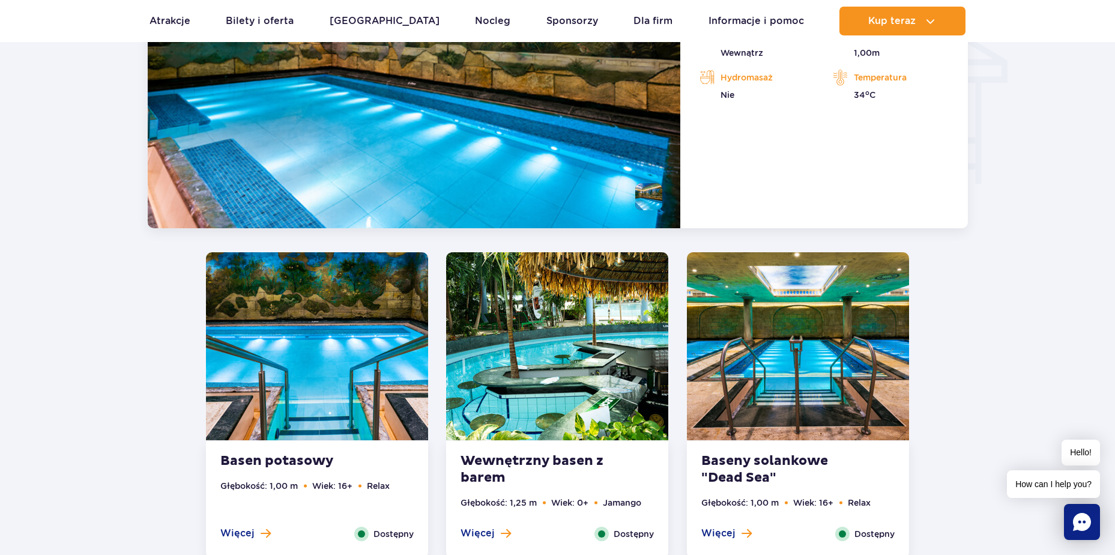
click at [325, 328] on img at bounding box center [317, 346] width 222 height 188
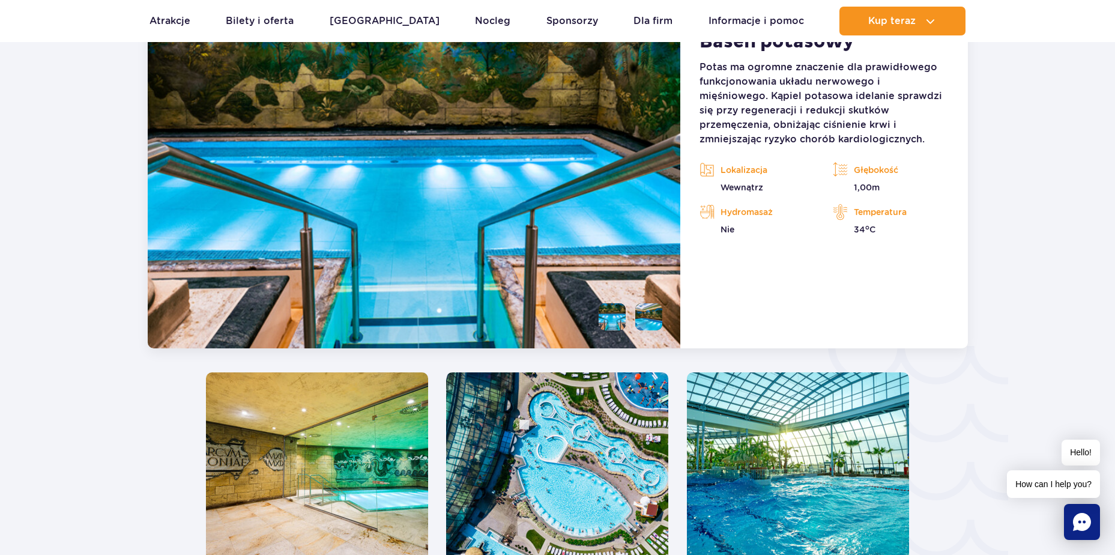
scroll to position [1845, 0]
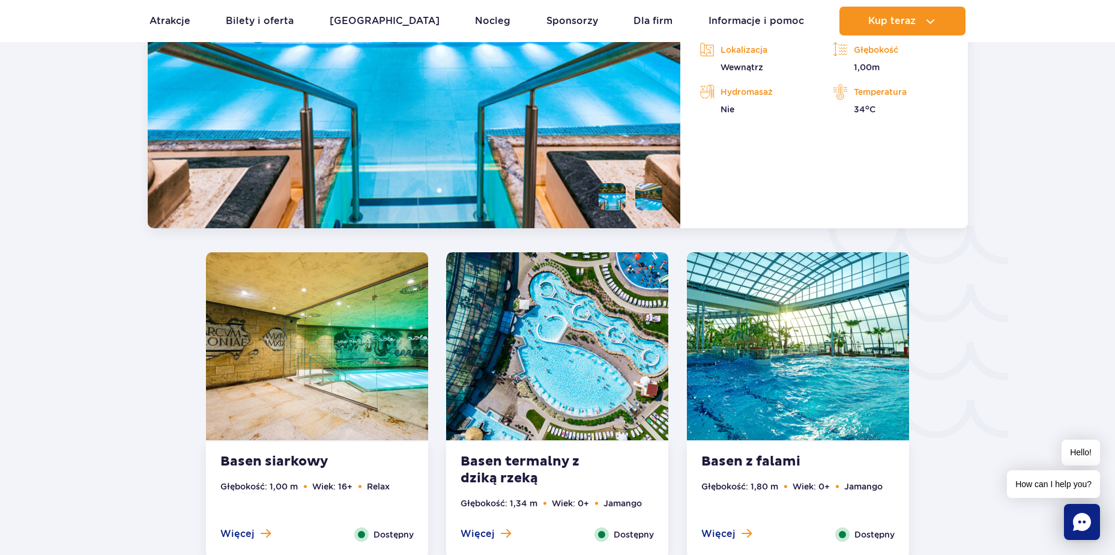
click at [242, 381] on img at bounding box center [317, 346] width 222 height 188
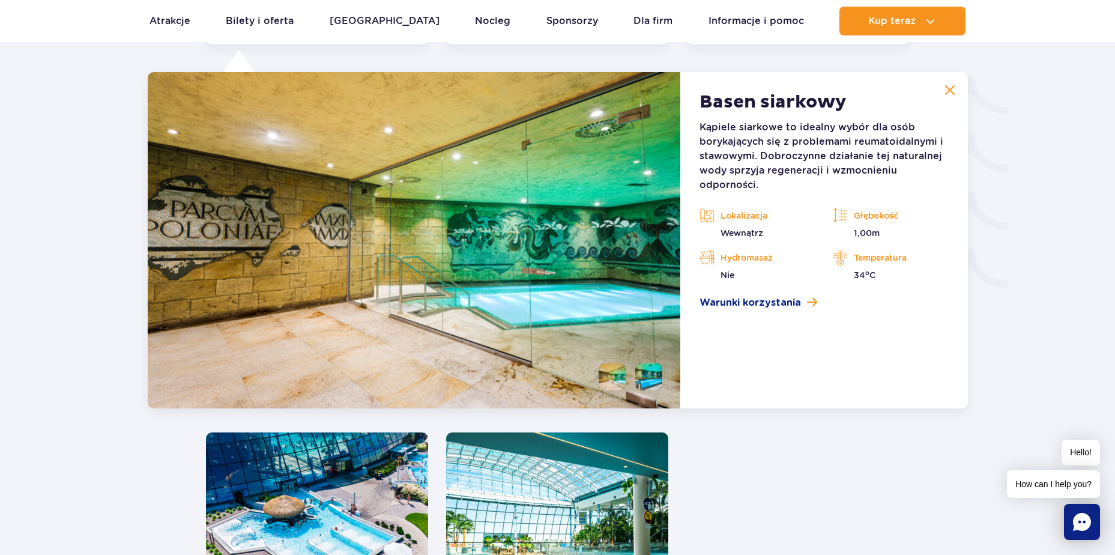
scroll to position [2115, 0]
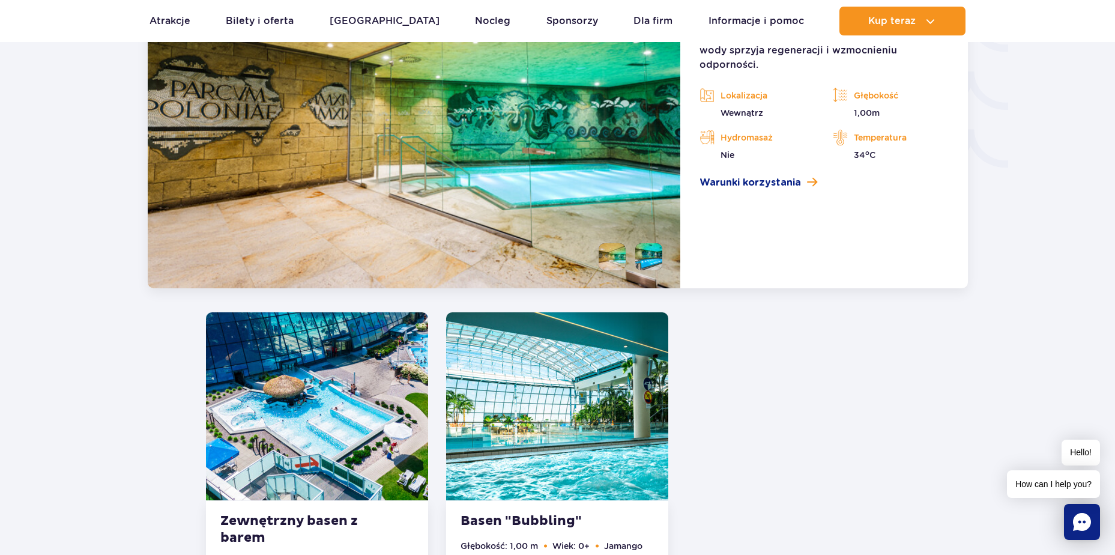
click at [526, 330] on img at bounding box center [557, 406] width 222 height 188
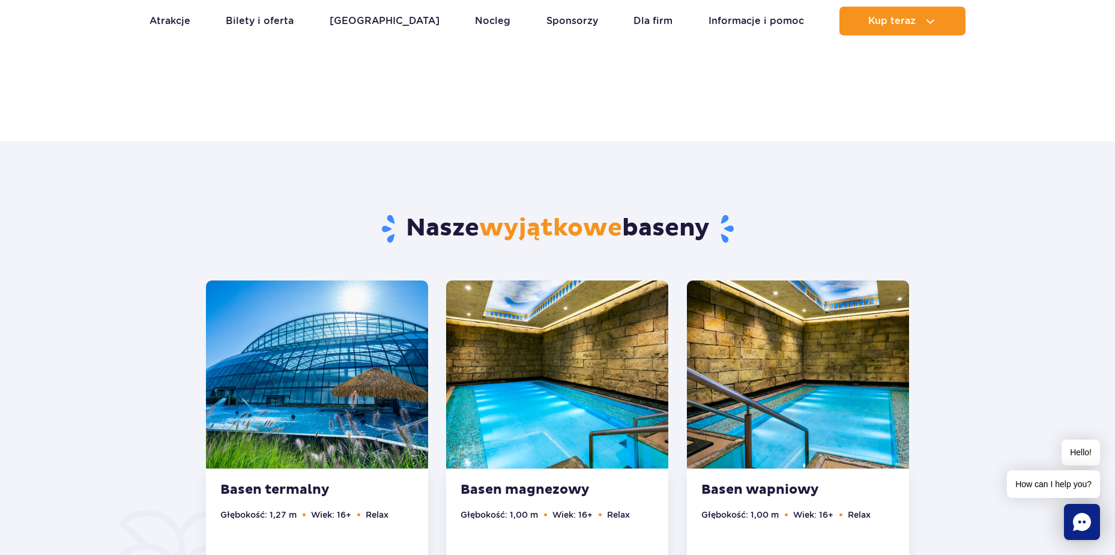
scroll to position [704, 0]
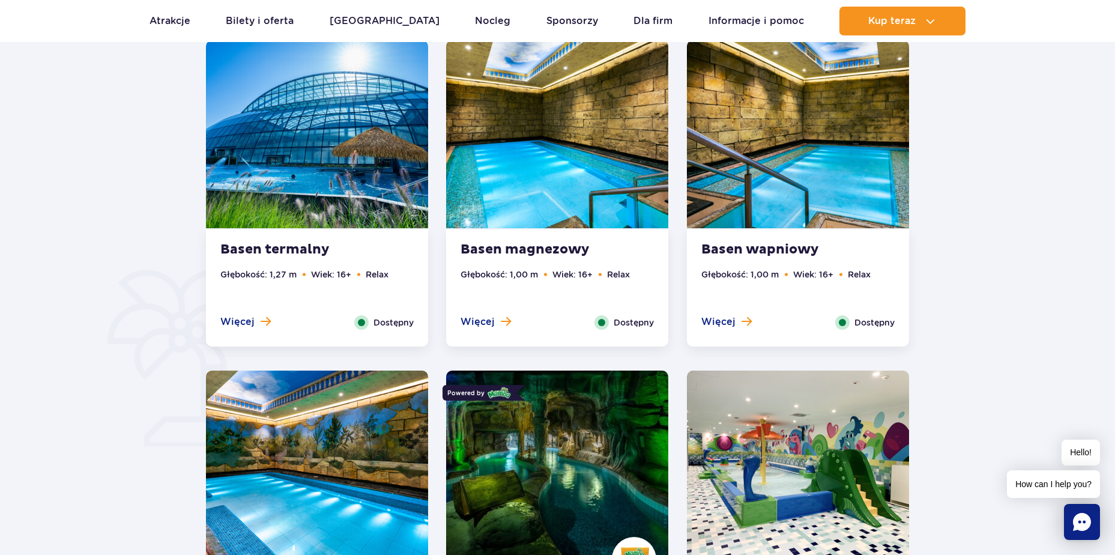
click at [829, 179] on img at bounding box center [798, 134] width 222 height 188
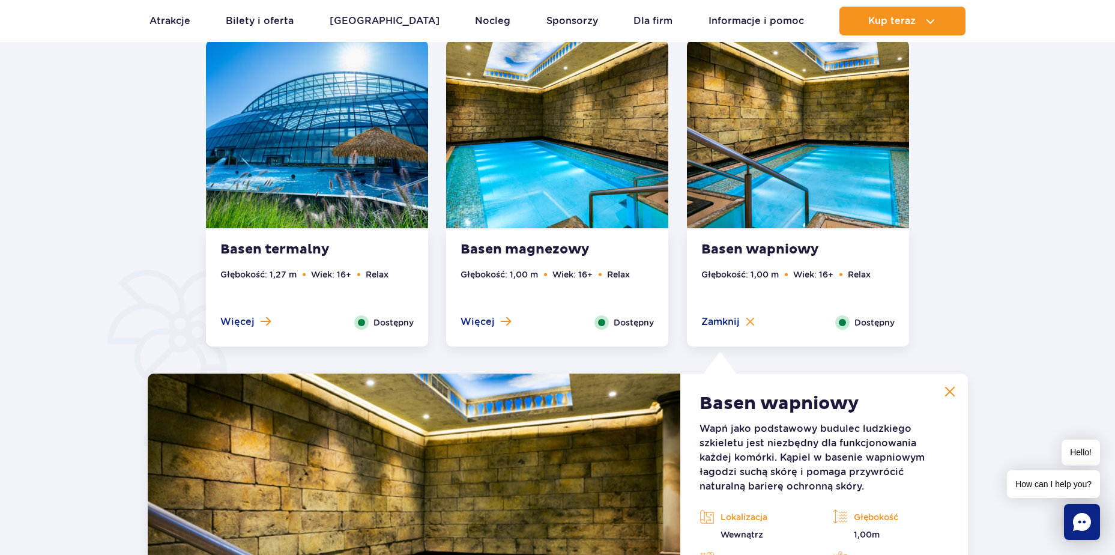
scroll to position [1005, 0]
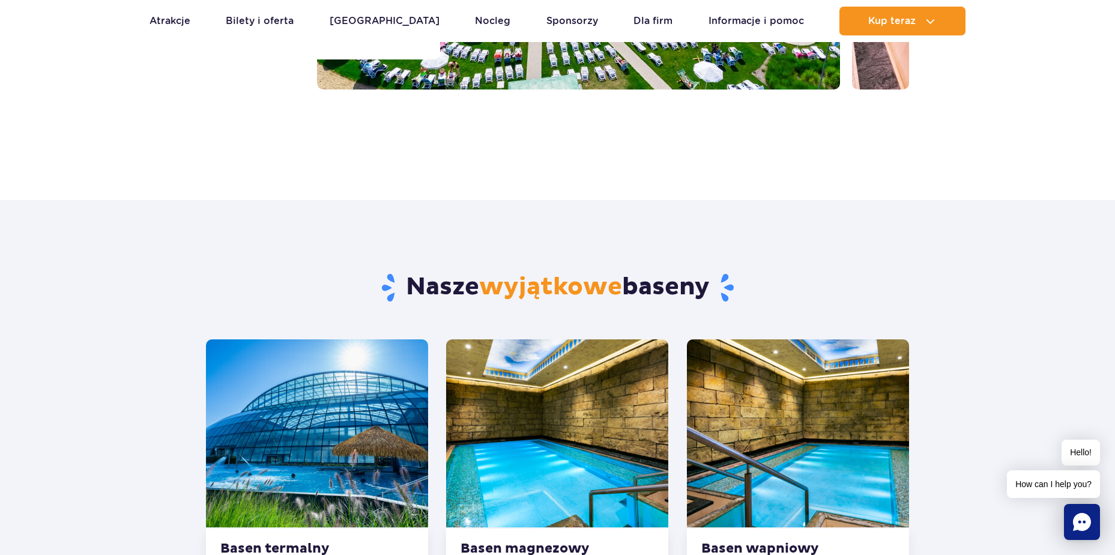
click at [604, 406] on img at bounding box center [557, 433] width 222 height 188
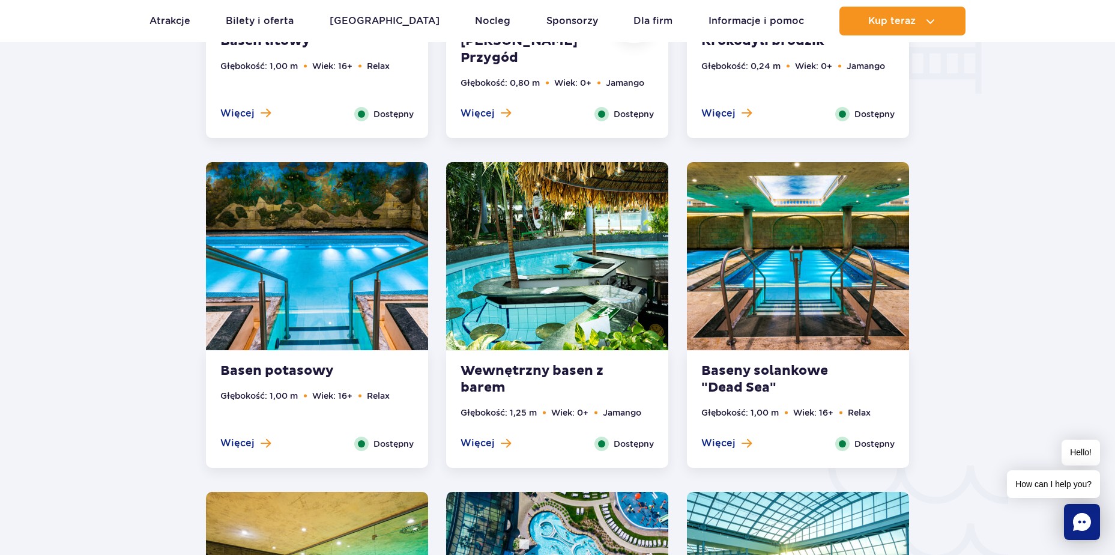
scroll to position [1726, 0]
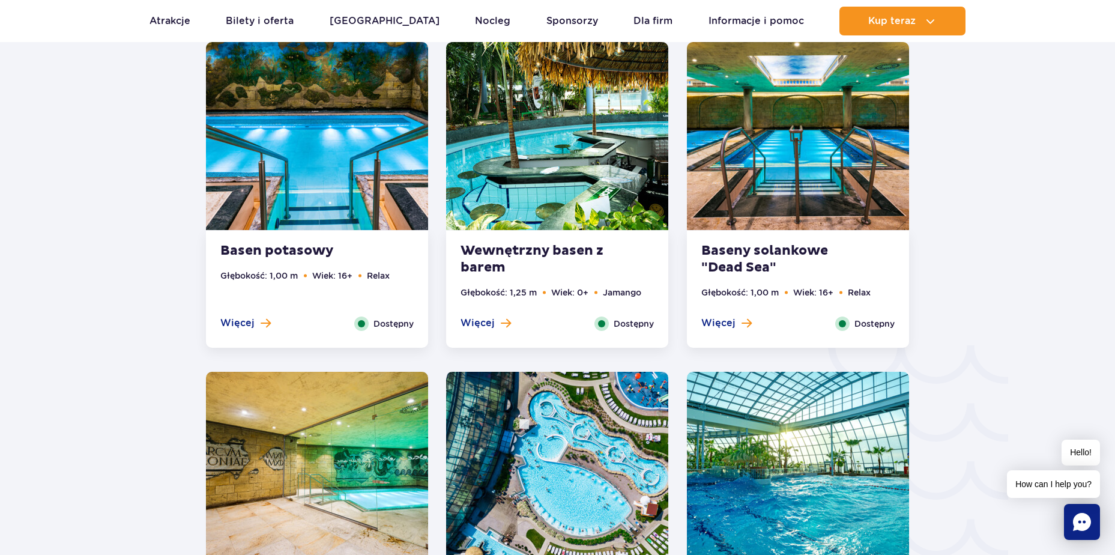
click at [815, 178] on img at bounding box center [798, 136] width 222 height 188
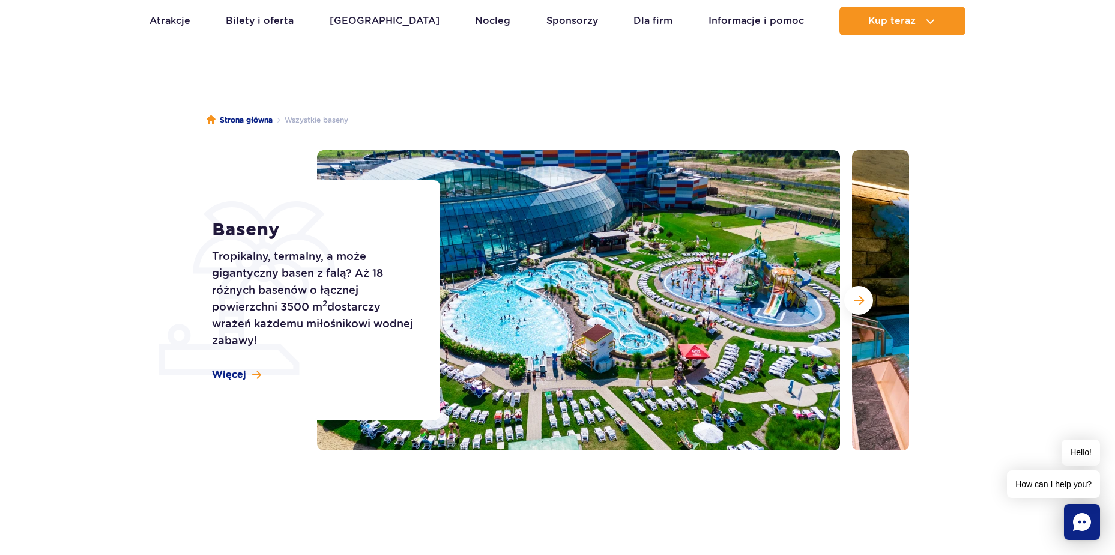
scroll to position [0, 0]
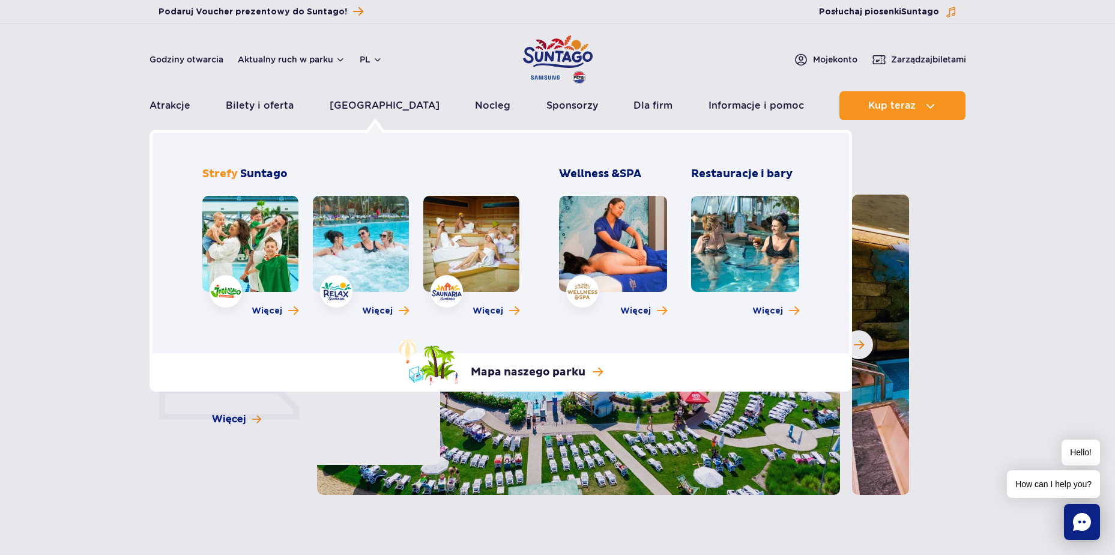
click at [481, 246] on link at bounding box center [471, 244] width 96 height 96
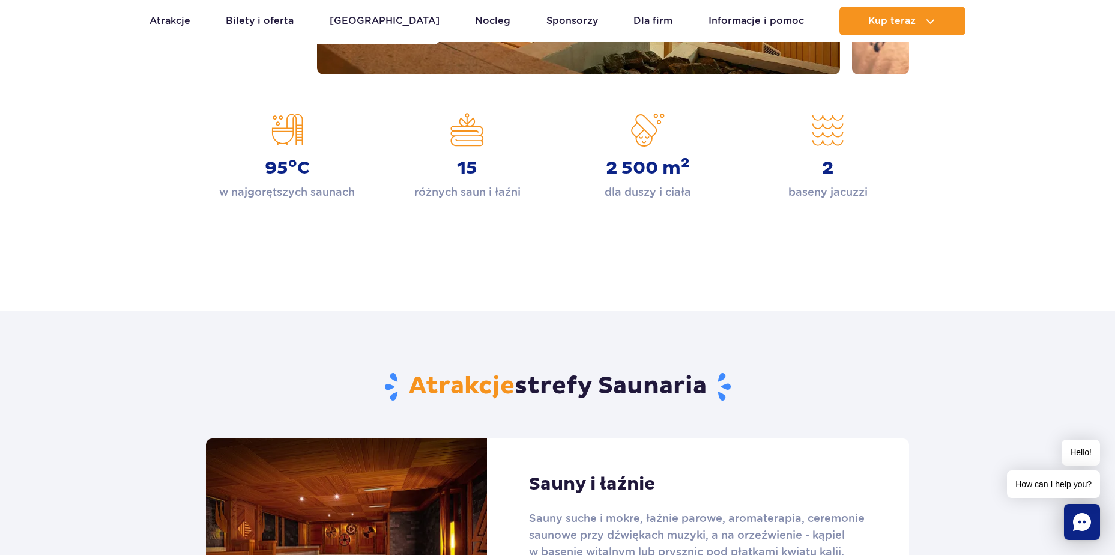
scroll to position [600, 0]
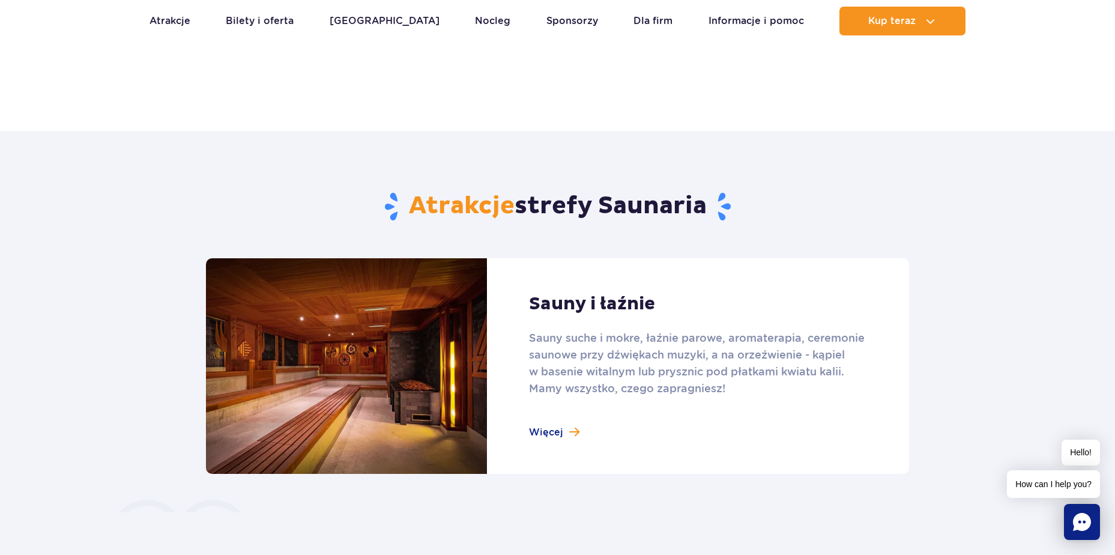
click at [556, 428] on link at bounding box center [557, 366] width 703 height 216
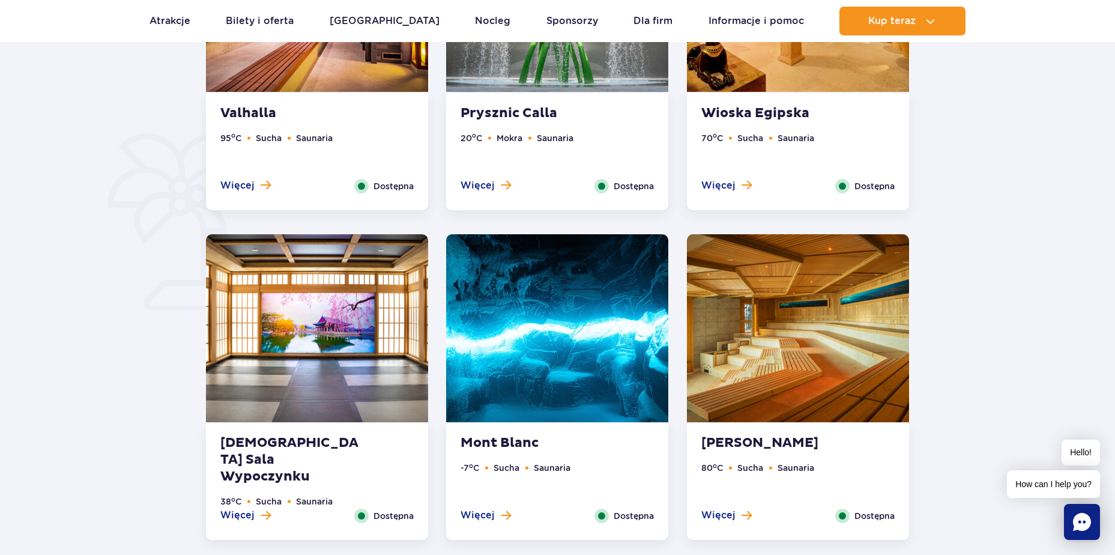
scroll to position [900, 0]
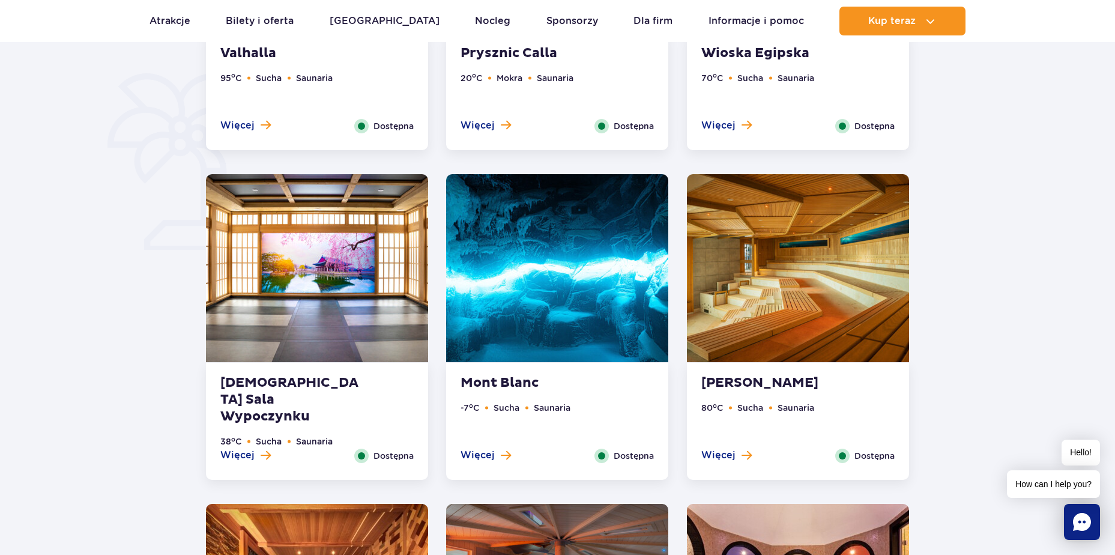
click at [486, 288] on img at bounding box center [557, 268] width 222 height 188
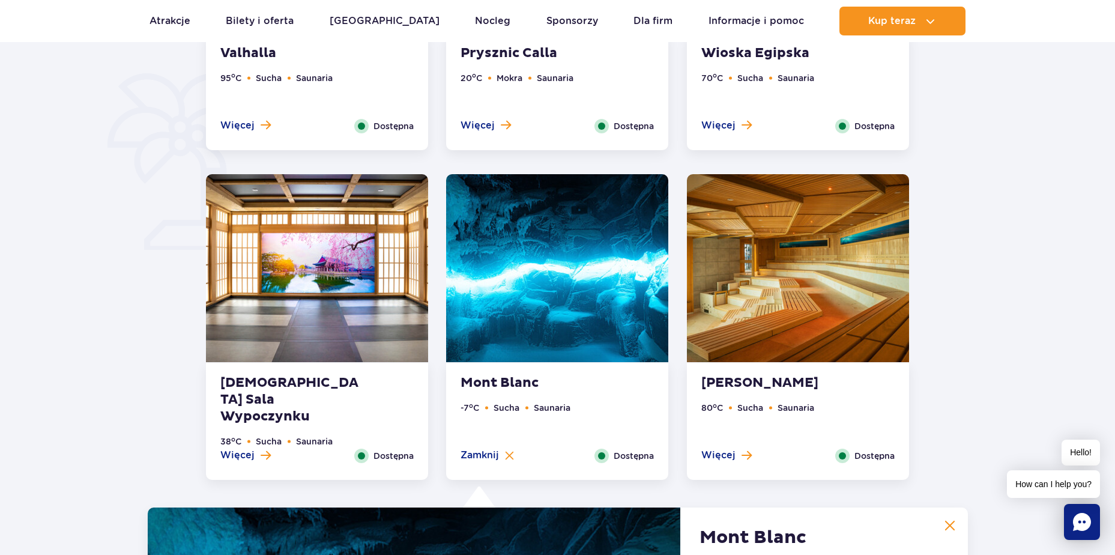
scroll to position [1336, 0]
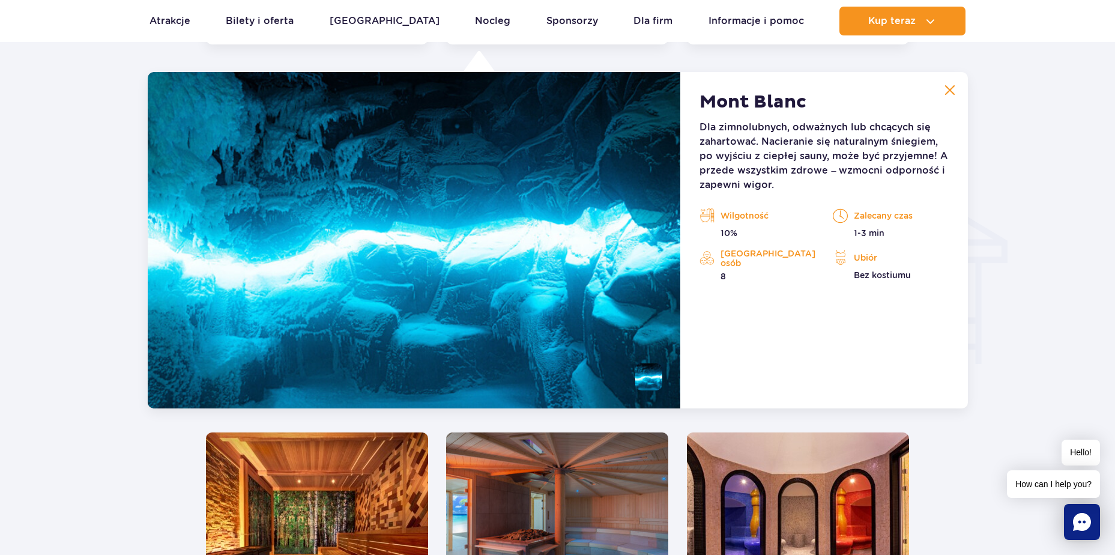
click at [303, 485] on img at bounding box center [317, 526] width 222 height 188
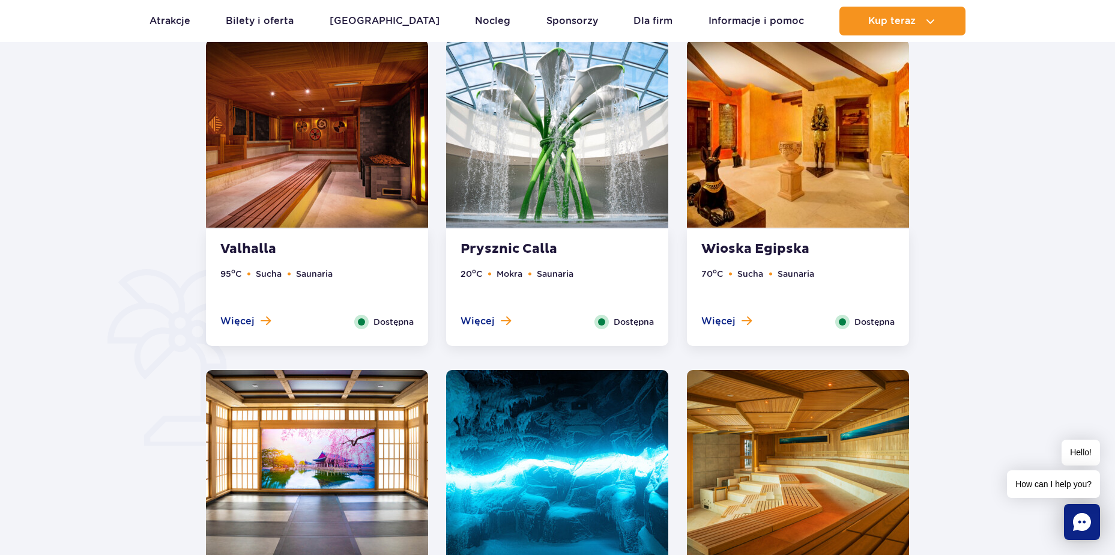
click at [358, 147] on img at bounding box center [317, 134] width 222 height 188
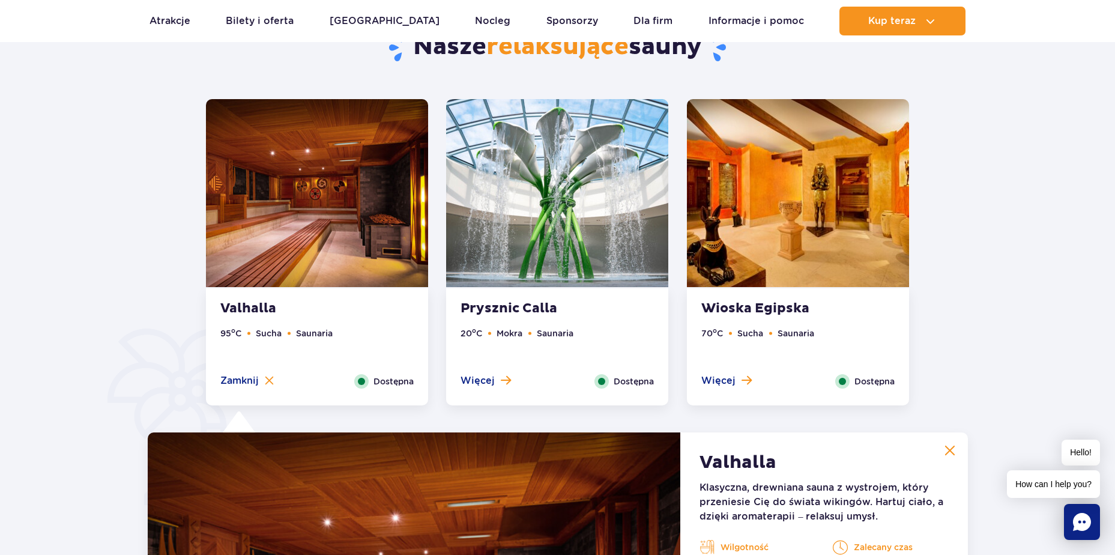
scroll to position [705, 0]
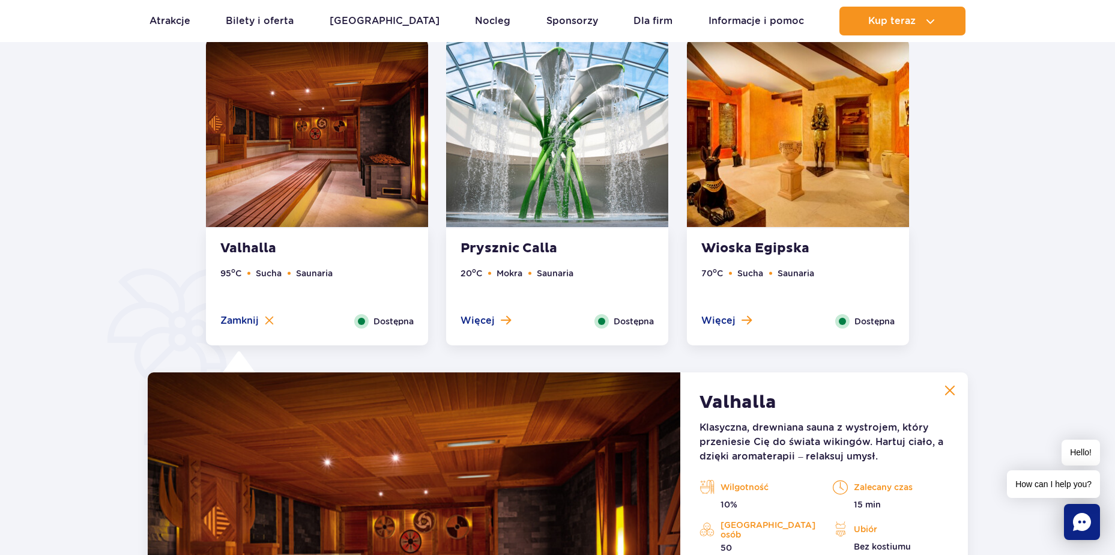
click at [525, 139] on img at bounding box center [557, 133] width 222 height 188
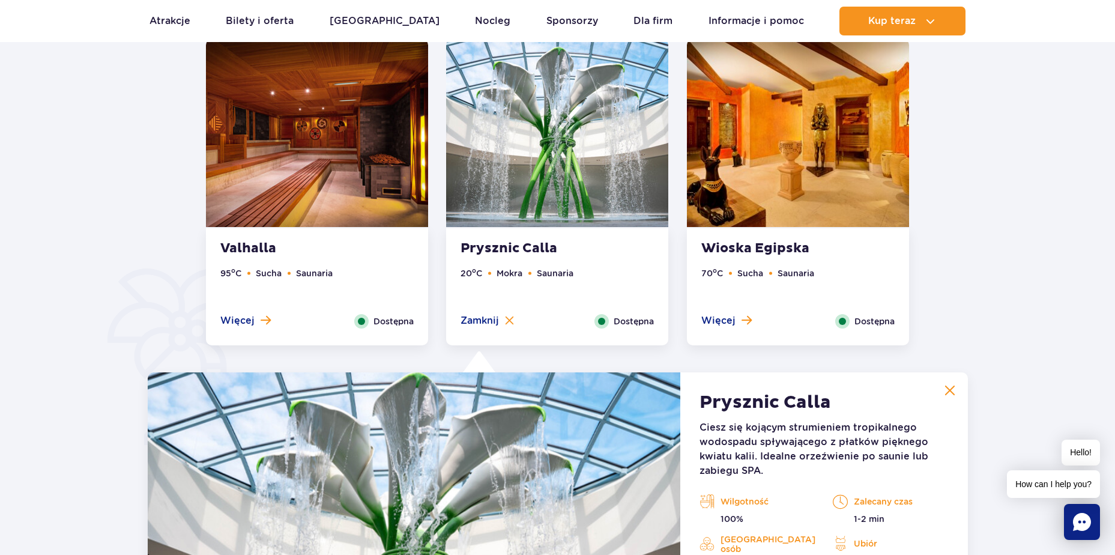
scroll to position [1005, 0]
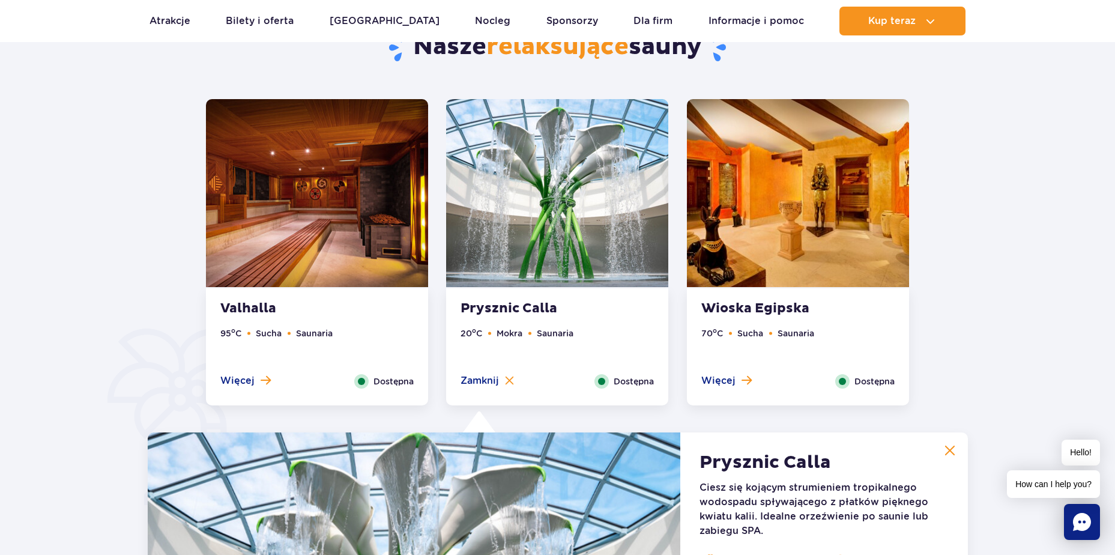
click at [839, 191] on img at bounding box center [798, 193] width 222 height 188
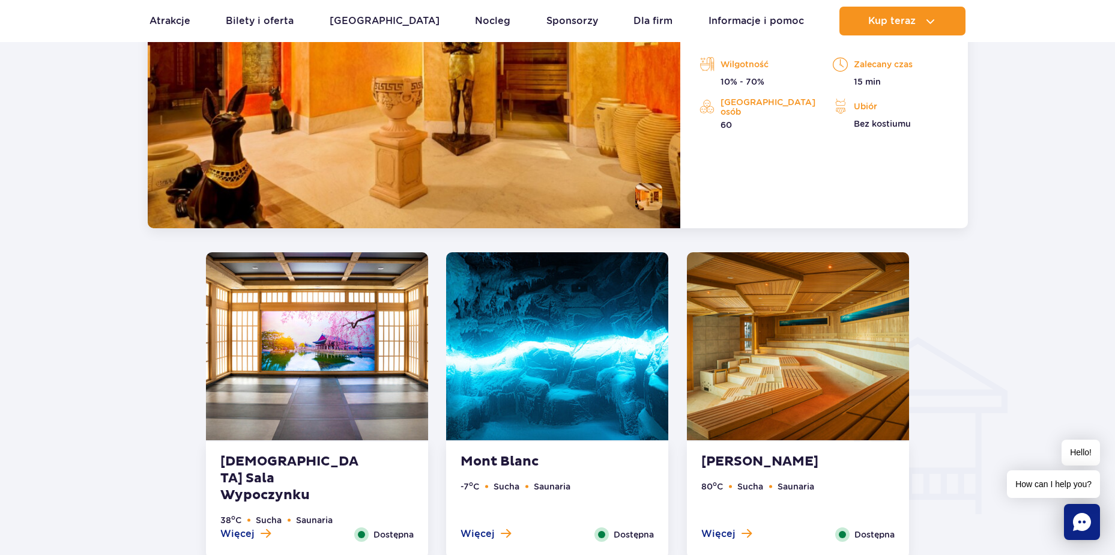
click at [255, 354] on img at bounding box center [317, 346] width 222 height 188
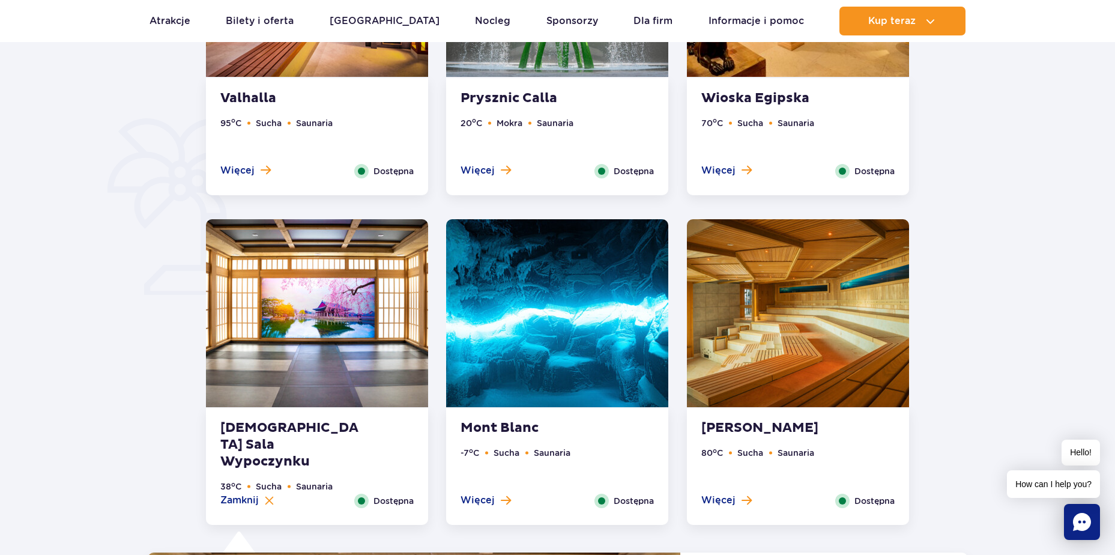
click at [545, 338] on img at bounding box center [557, 313] width 222 height 188
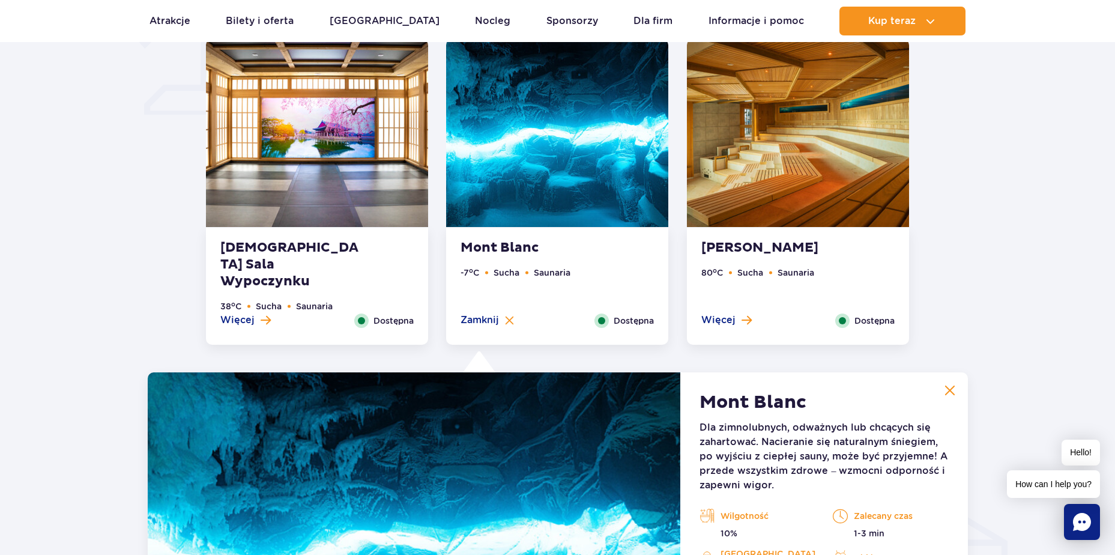
click at [796, 200] on img at bounding box center [798, 133] width 222 height 188
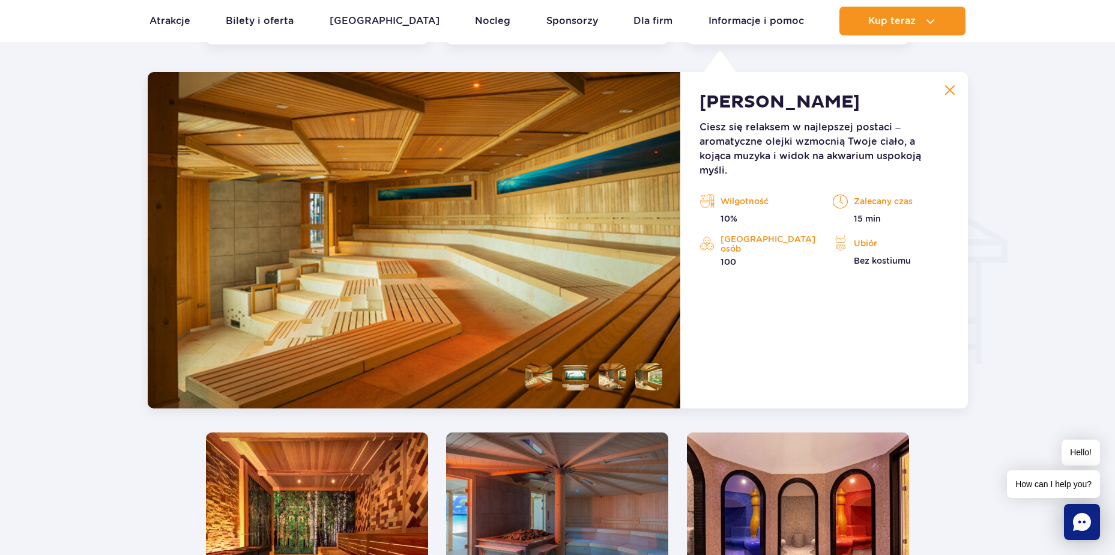
scroll to position [1456, 0]
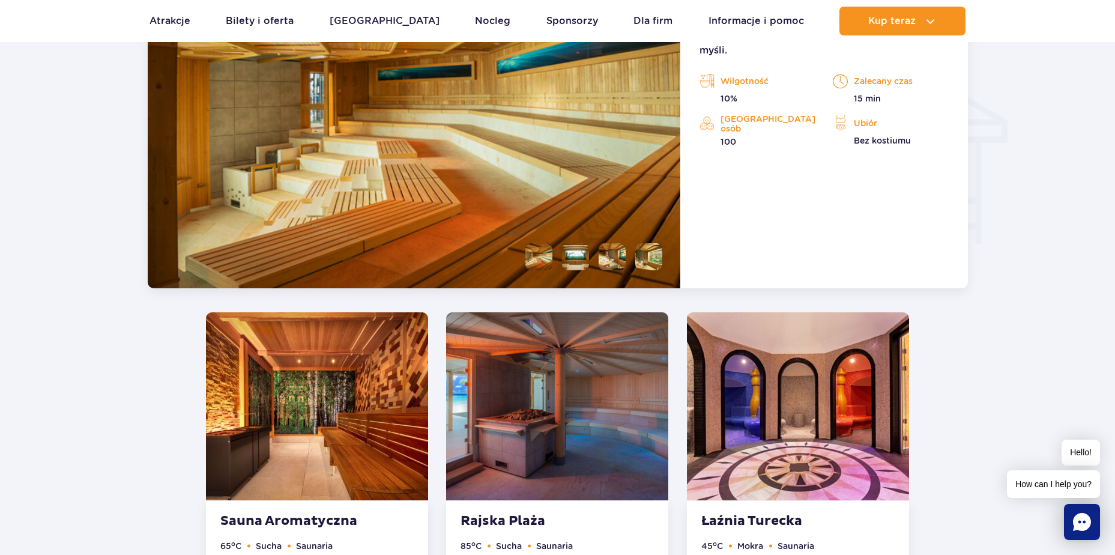
click at [358, 340] on img at bounding box center [317, 406] width 222 height 188
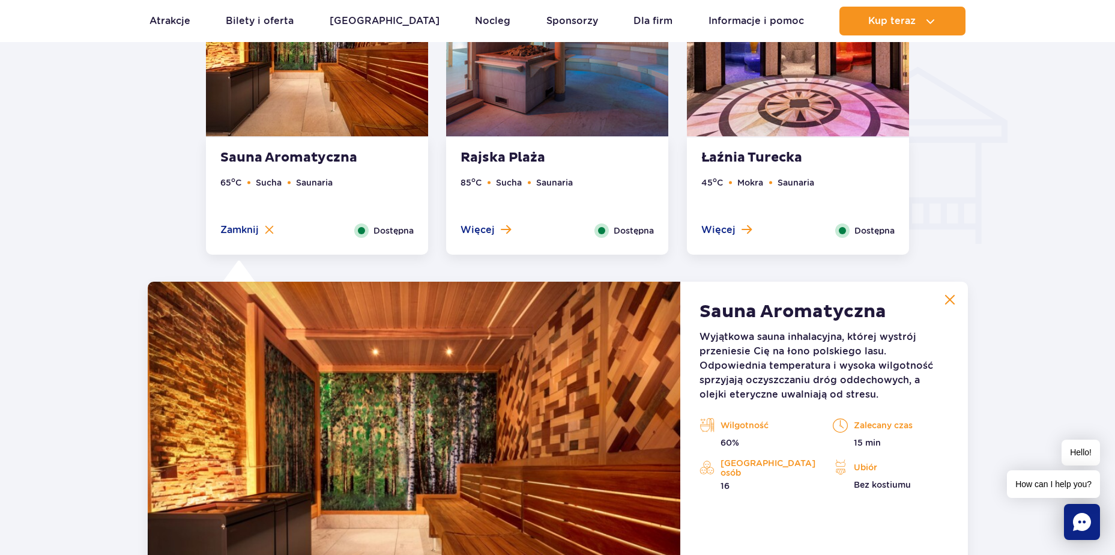
scroll to position [1665, 0]
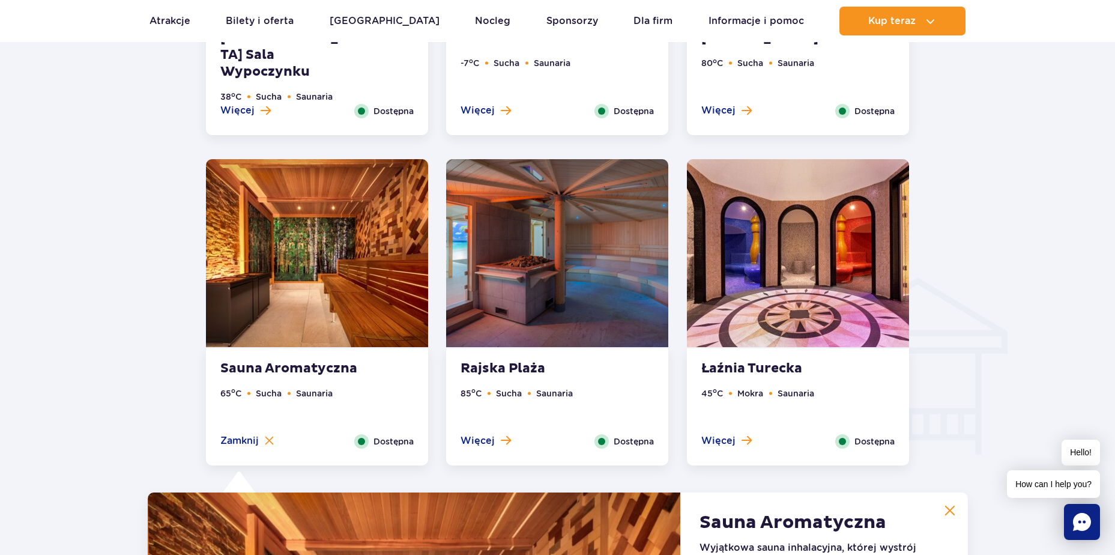
click at [519, 274] on img at bounding box center [557, 253] width 222 height 188
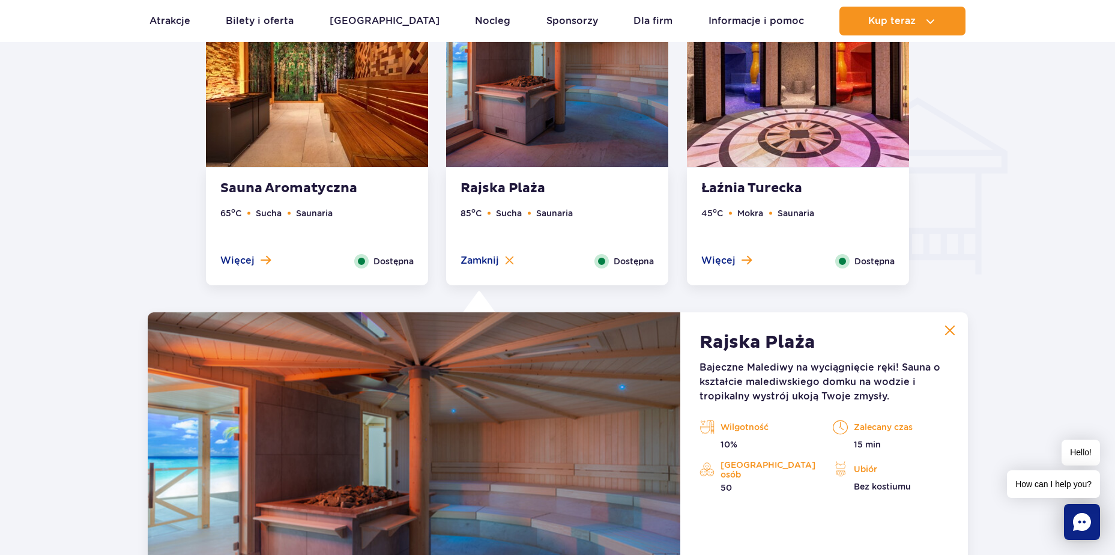
click at [838, 106] on img at bounding box center [798, 73] width 222 height 188
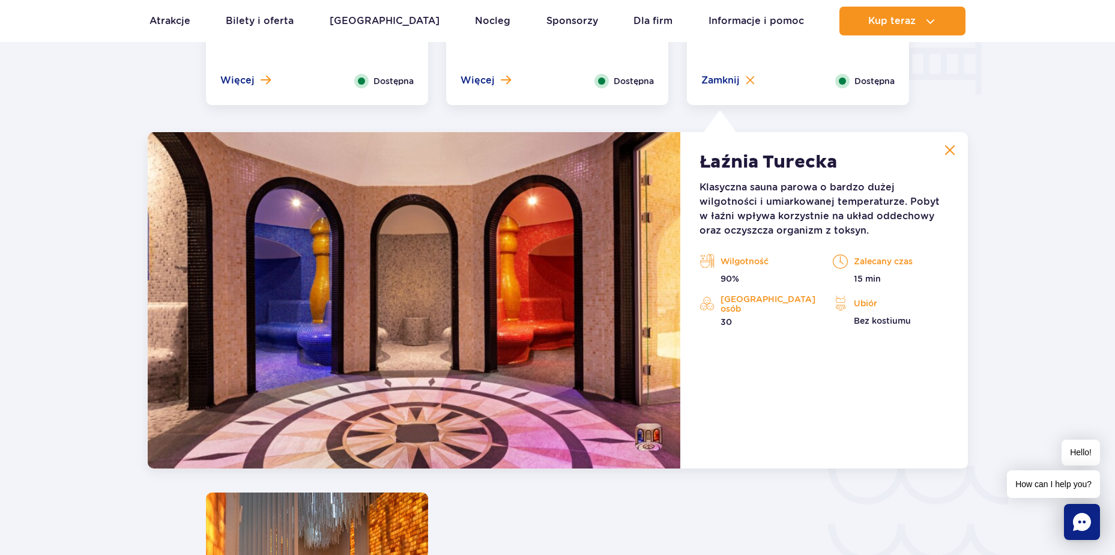
scroll to position [1845, 0]
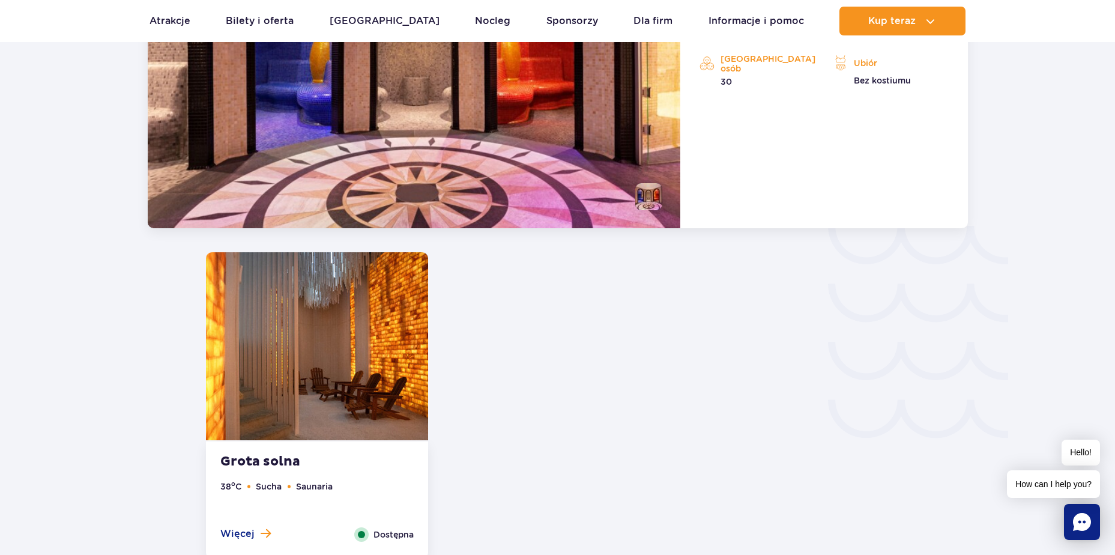
click at [324, 399] on img at bounding box center [317, 346] width 222 height 188
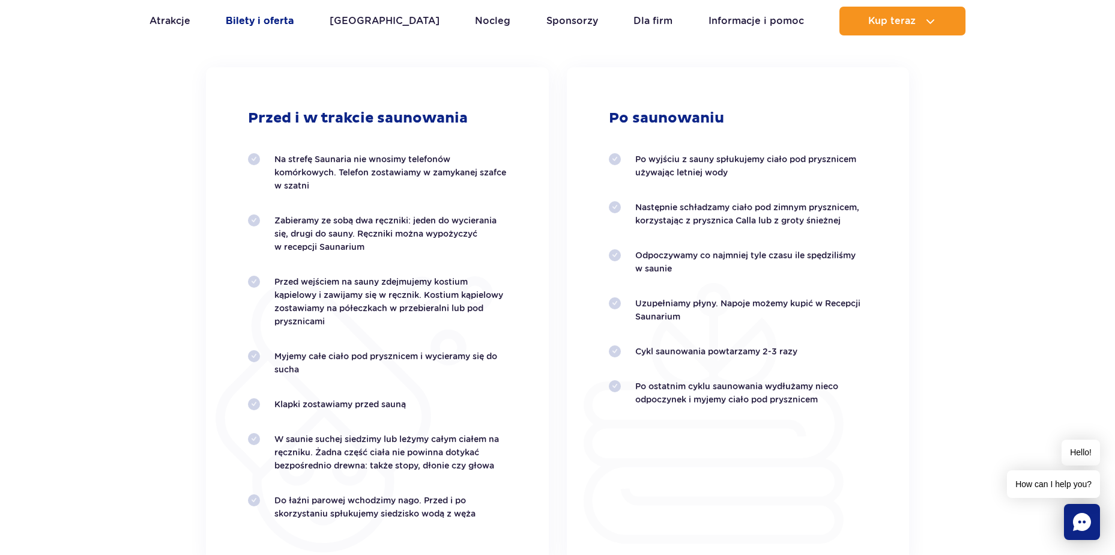
scroll to position [2776, 0]
